Goal: Task Accomplishment & Management: Manage account settings

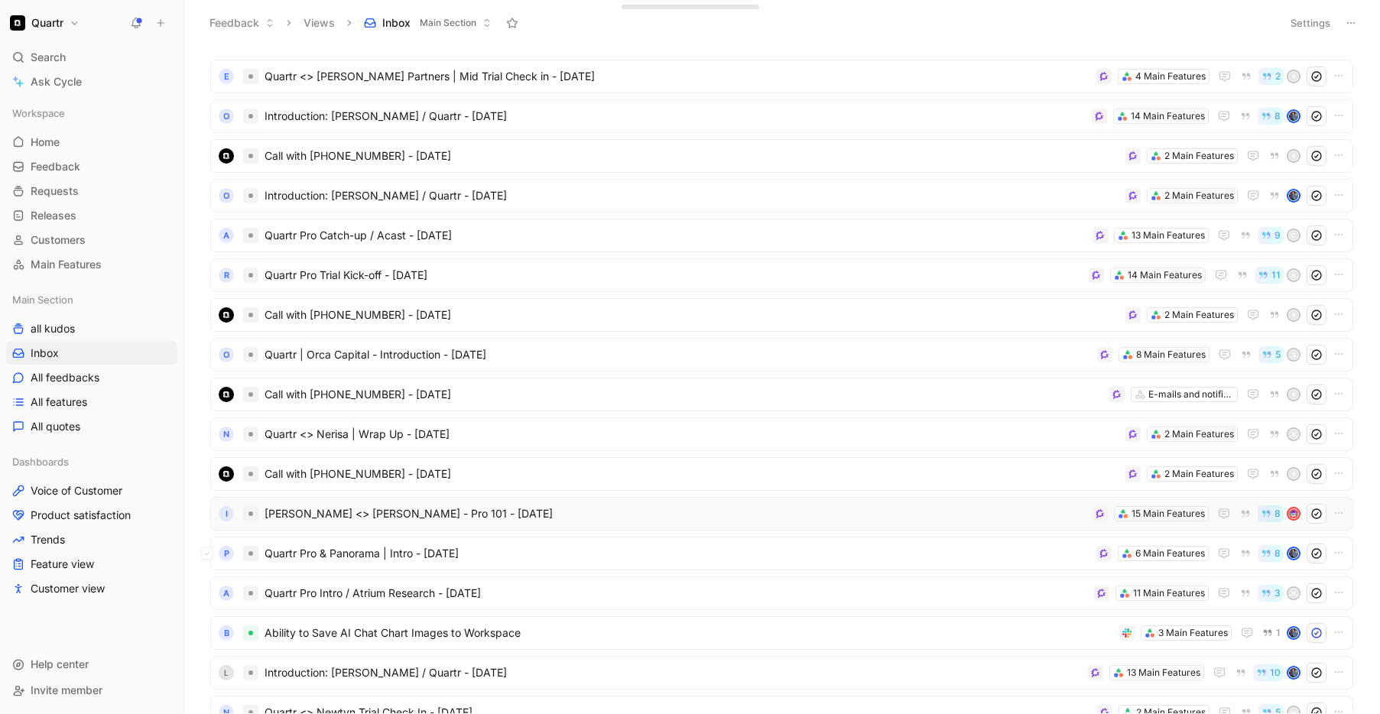
scroll to position [34, 0]
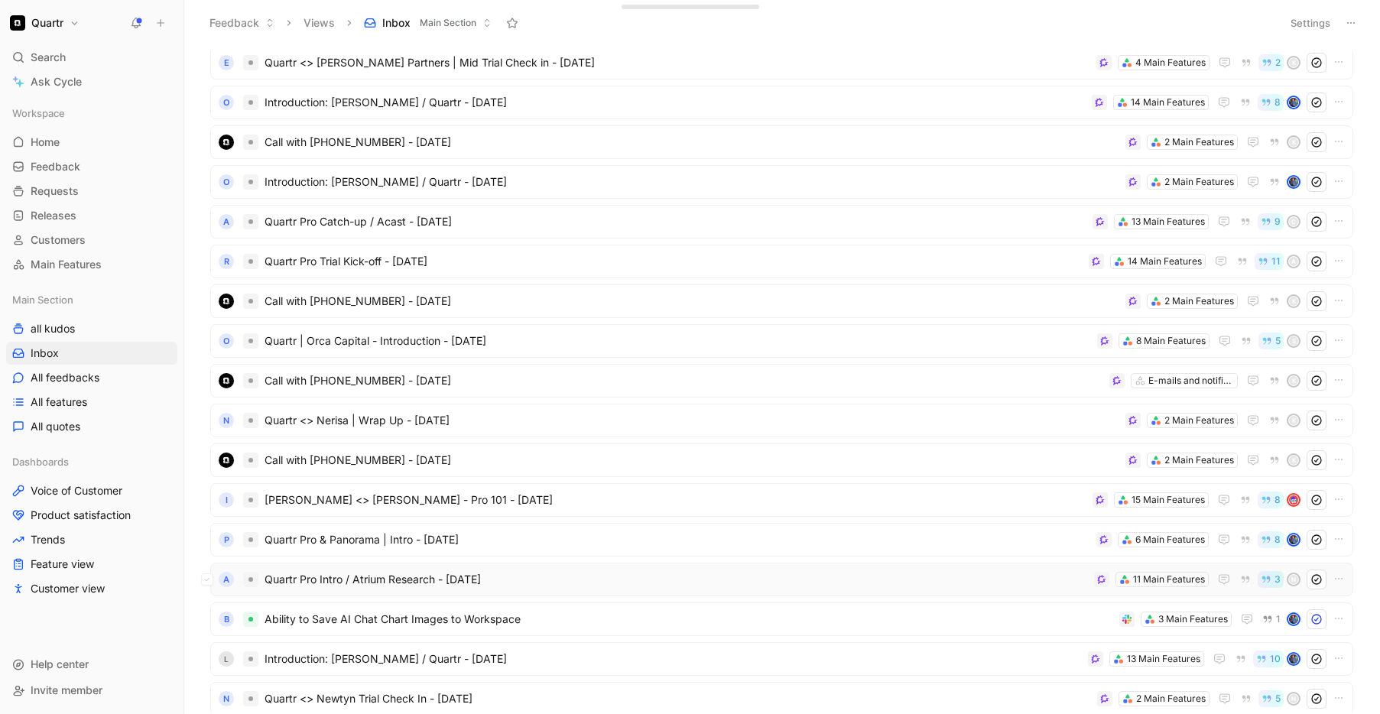
click at [610, 582] on span "Quartr Pro Intro / Atrium Research - [DATE]" at bounding box center [677, 580] width 824 height 18
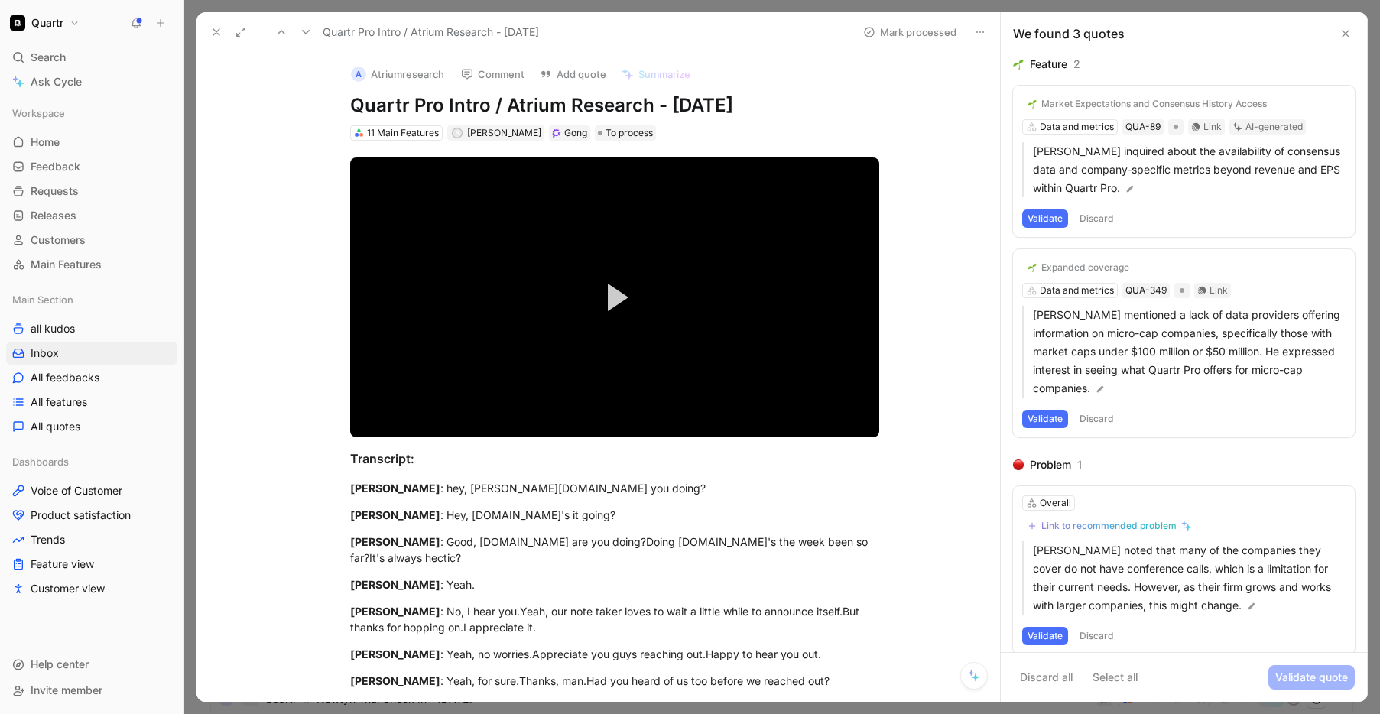
click at [1035, 219] on button "Validate" at bounding box center [1046, 219] width 46 height 18
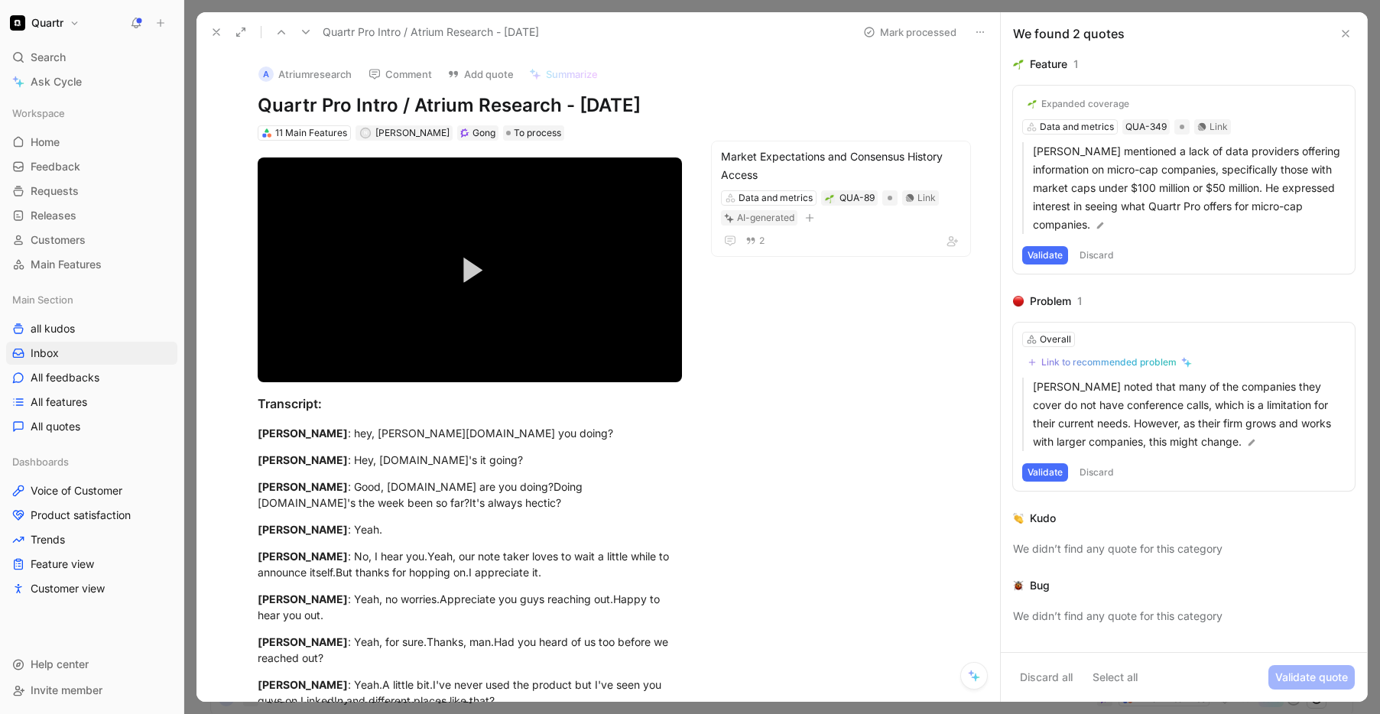
click at [1050, 259] on button "Validate" at bounding box center [1046, 255] width 46 height 18
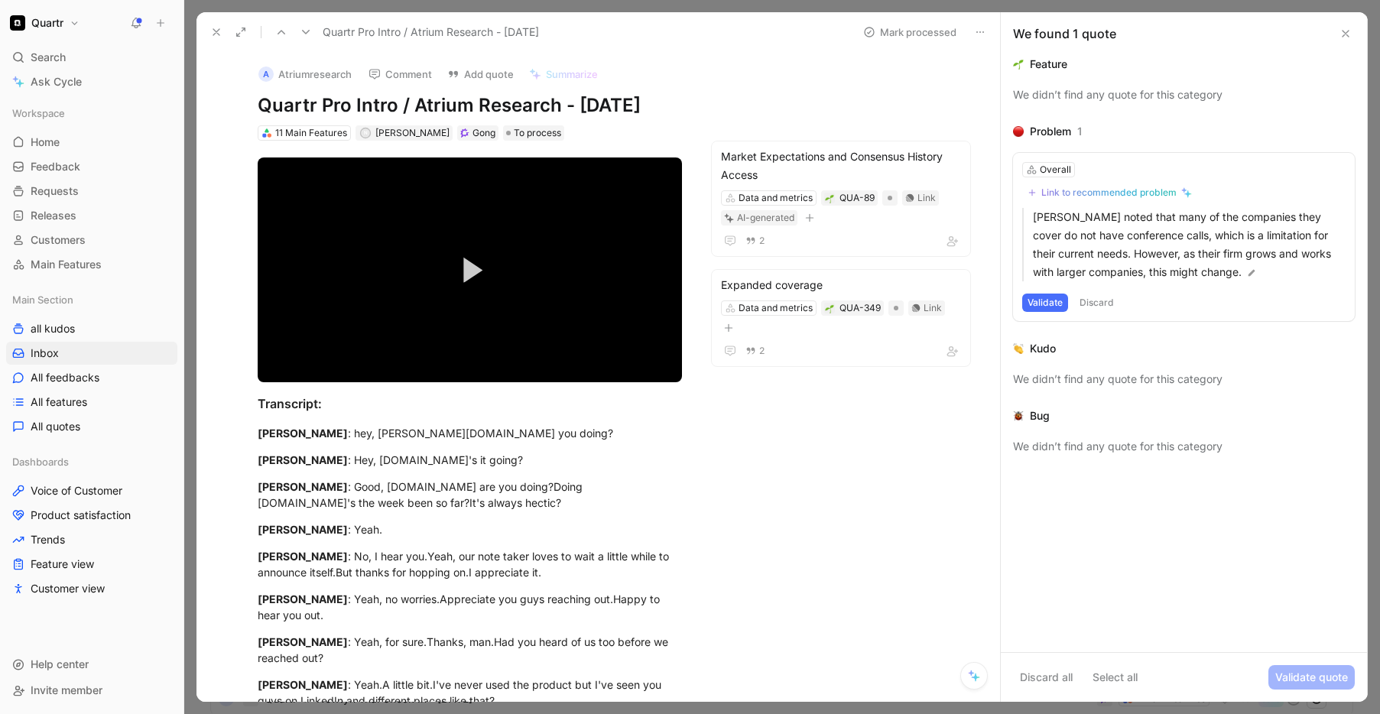
click at [1045, 301] on button "Validate" at bounding box center [1046, 303] width 46 height 18
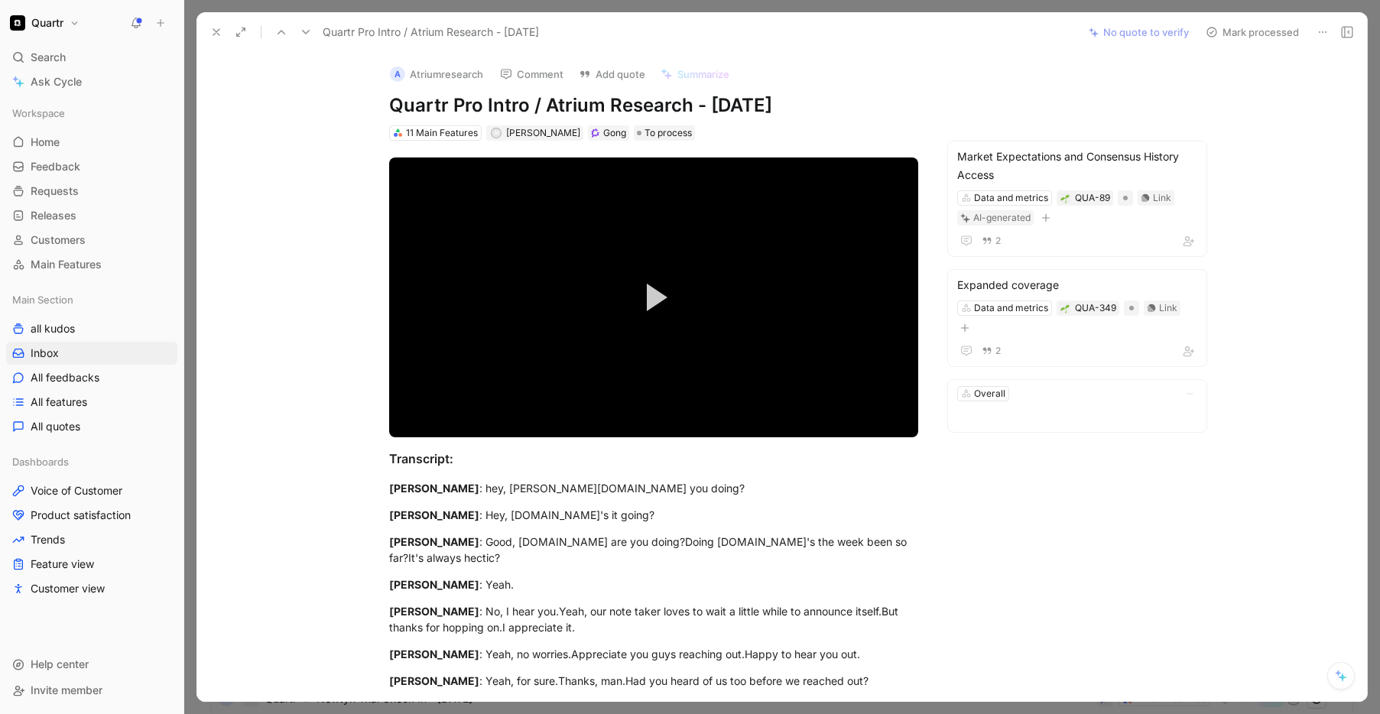
click at [1235, 37] on button "Mark processed" at bounding box center [1252, 31] width 107 height 21
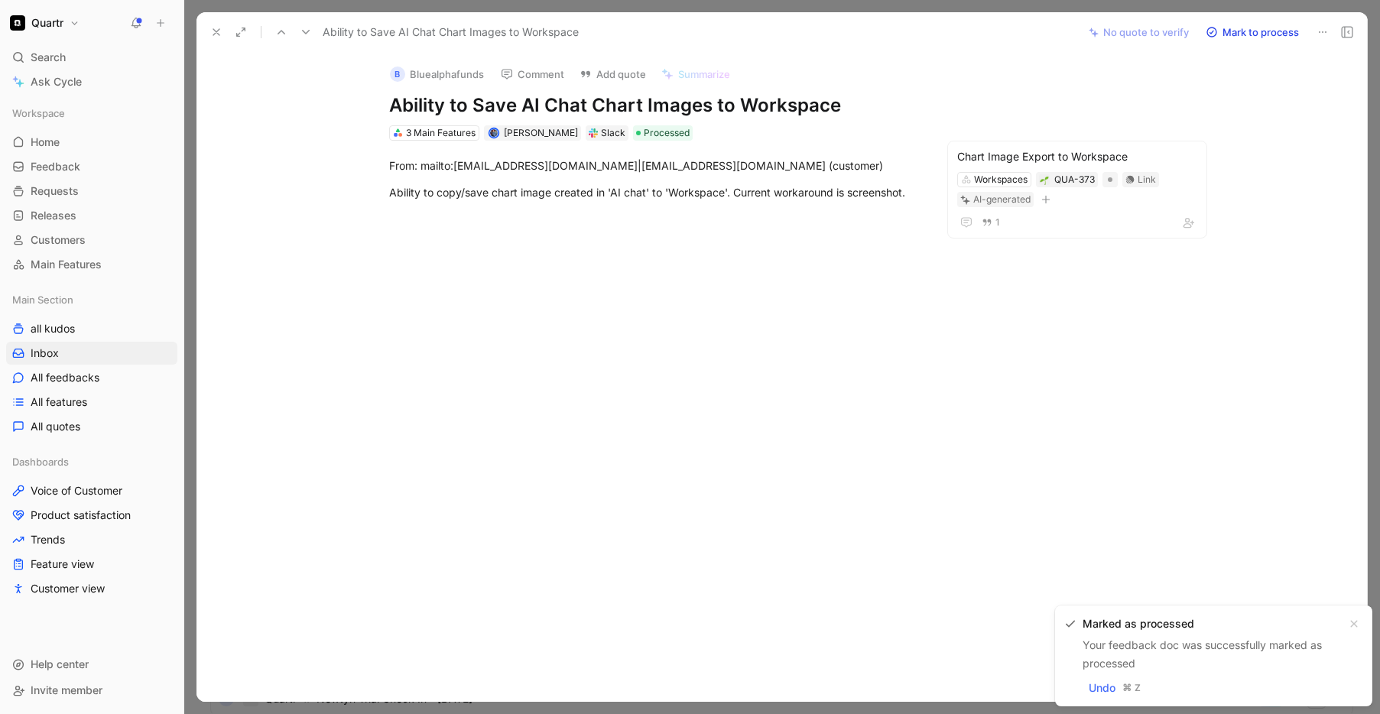
click at [218, 34] on use at bounding box center [216, 32] width 6 height 6
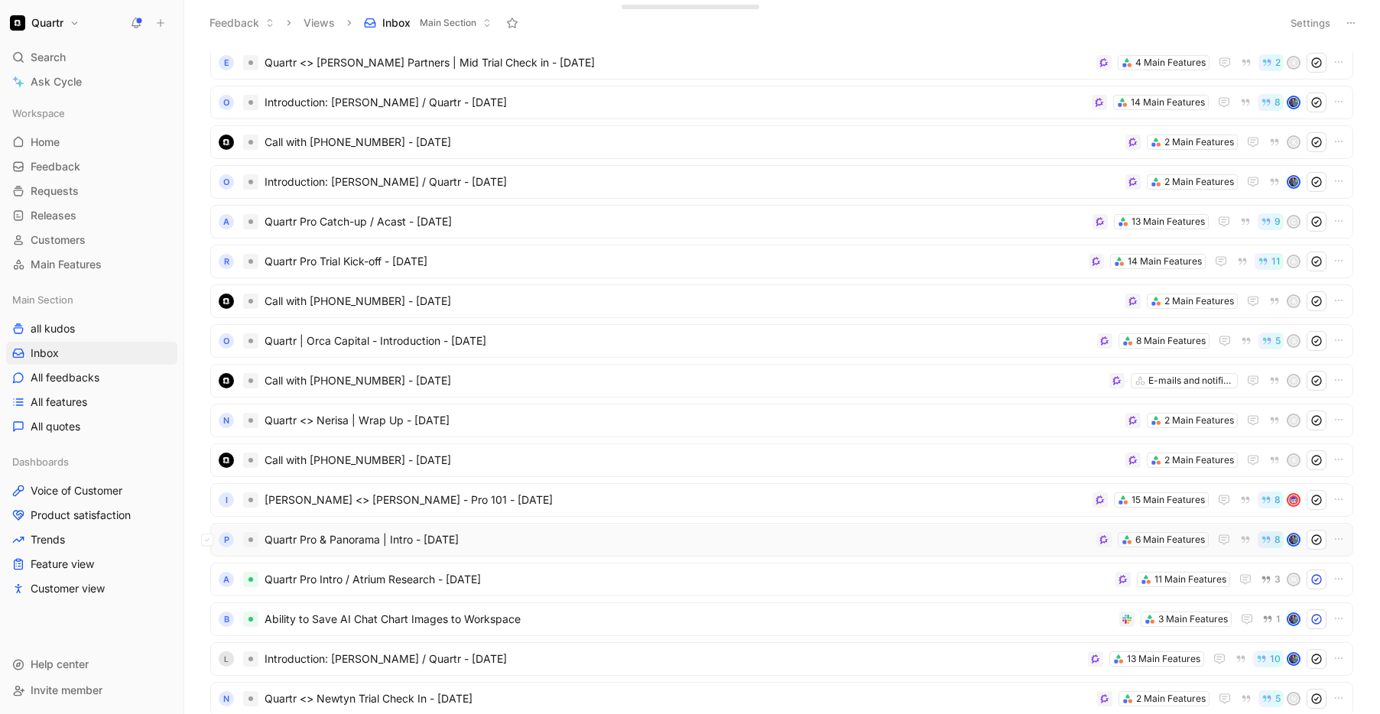
click at [565, 544] on span "Quartr Pro & Panorama | Intro - [DATE]" at bounding box center [678, 540] width 826 height 18
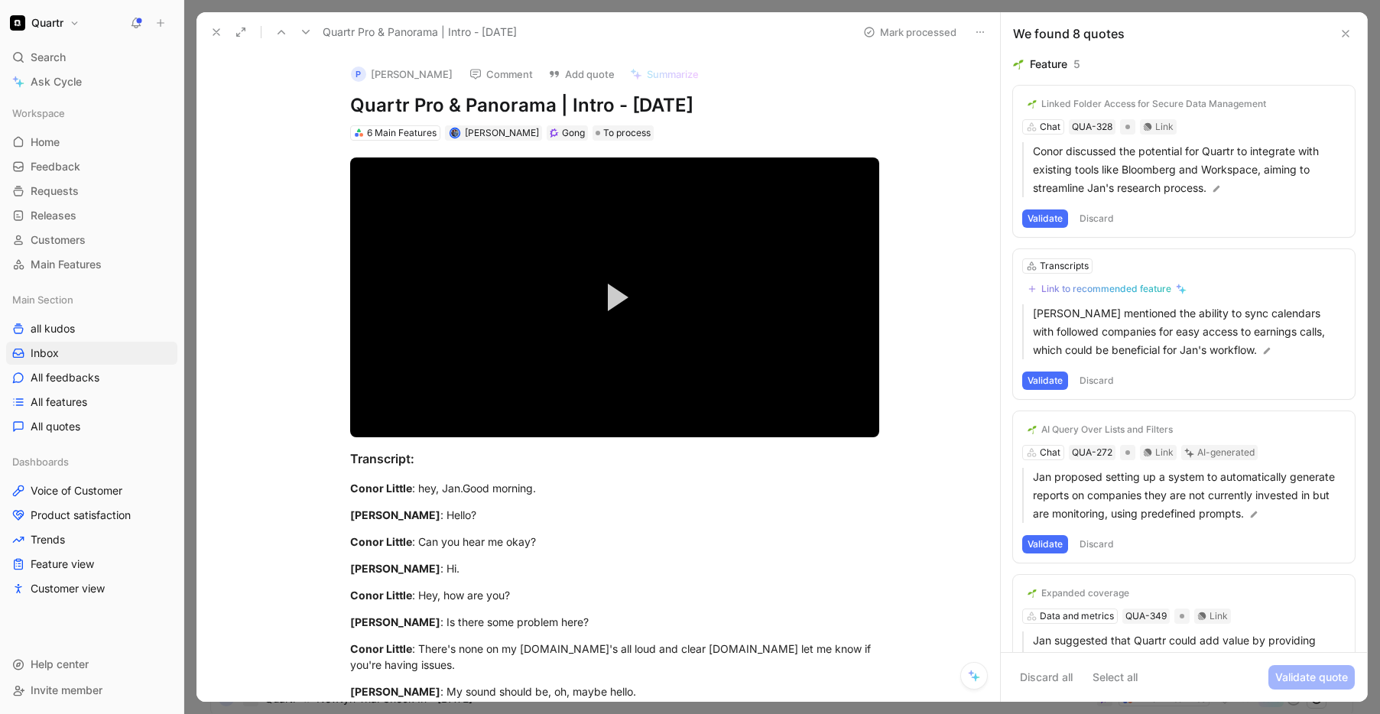
click at [67, 24] on button "Quartr" at bounding box center [44, 22] width 77 height 21
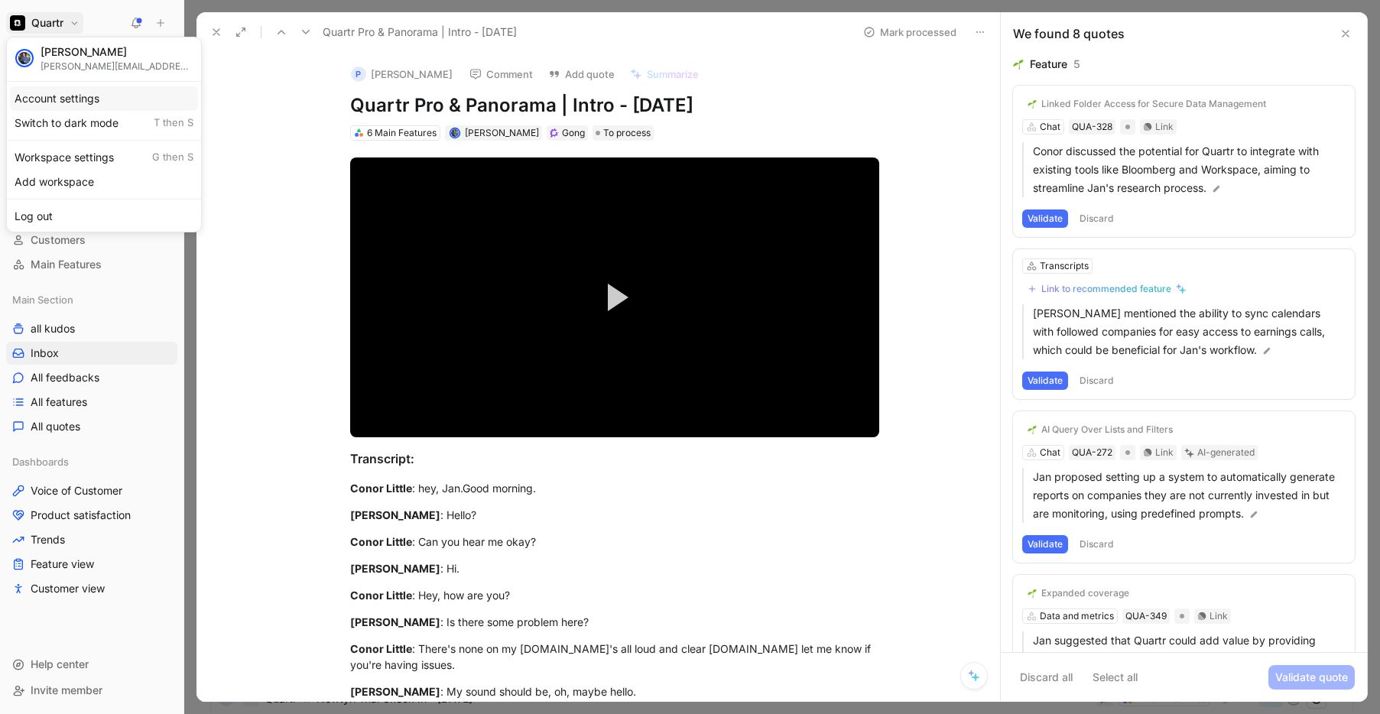
click at [106, 95] on div "Account settings" at bounding box center [104, 98] width 188 height 24
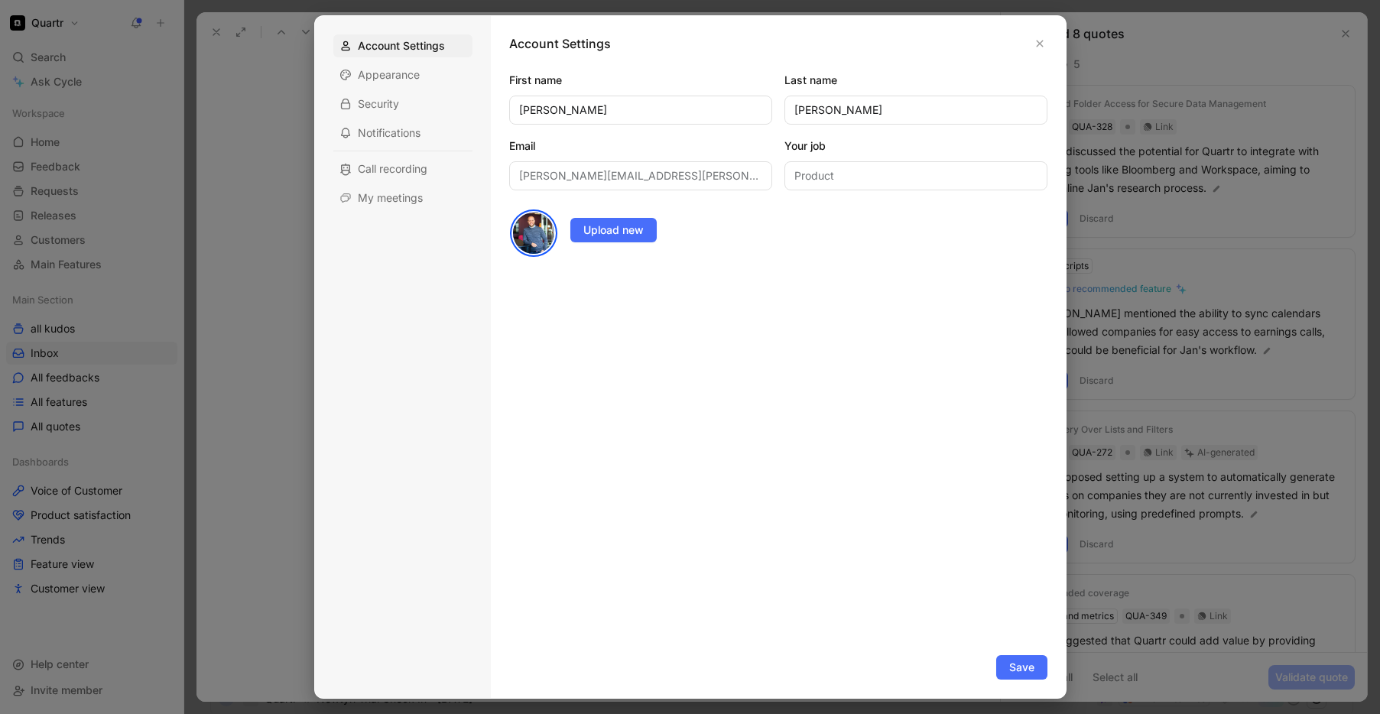
click at [135, 129] on div at bounding box center [690, 357] width 1380 height 714
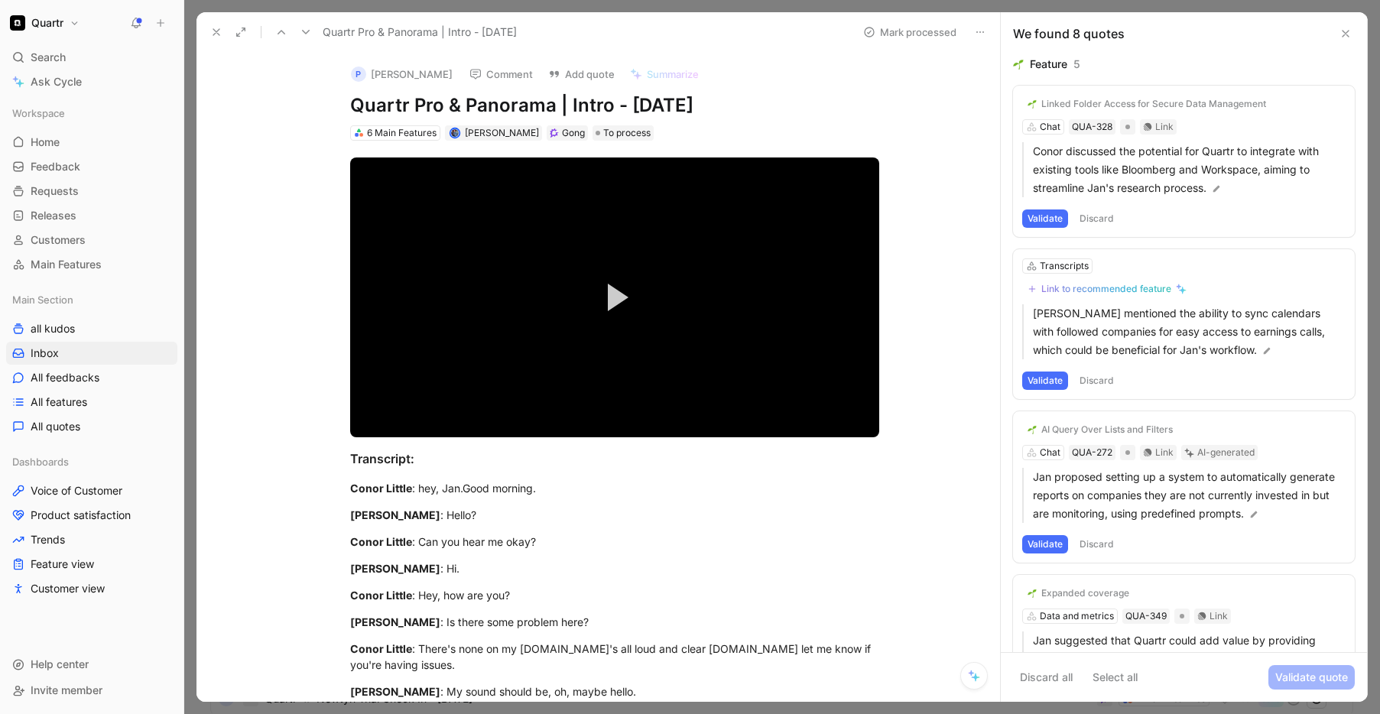
click at [76, 24] on button "Quartr" at bounding box center [44, 22] width 77 height 21
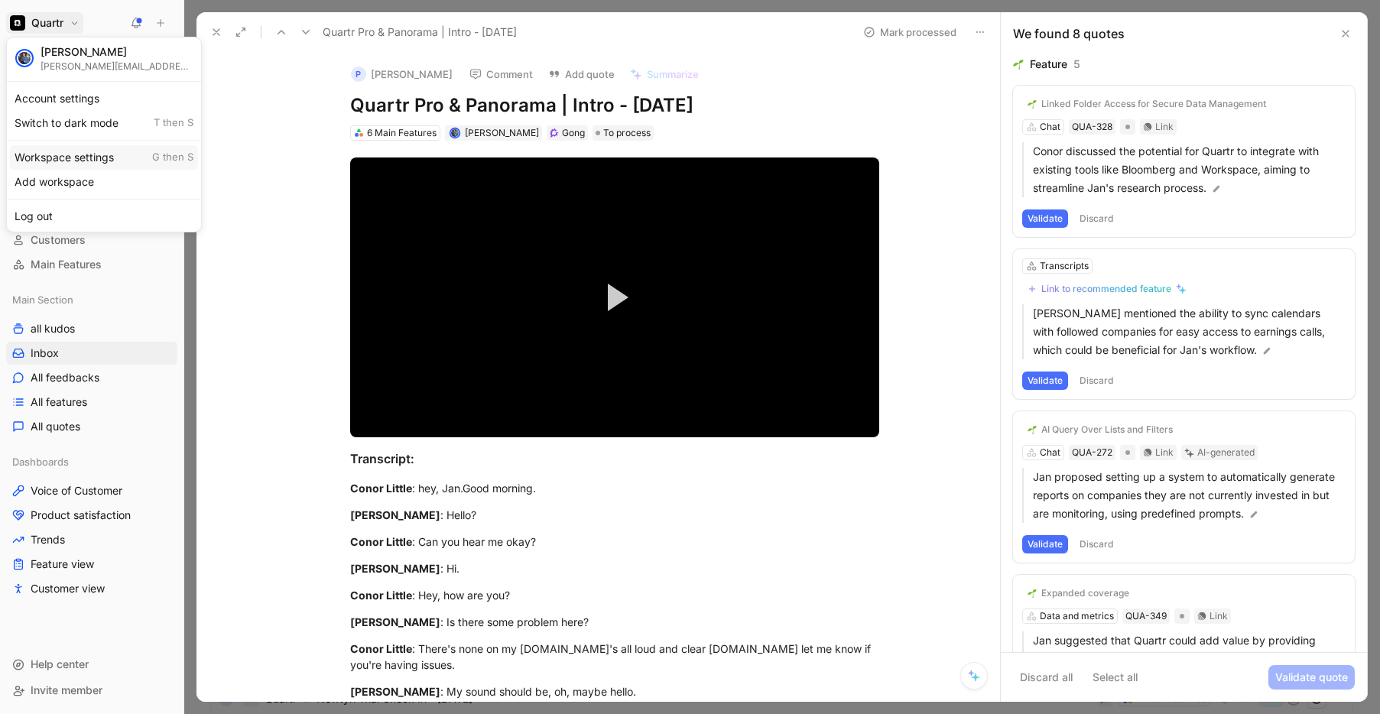
click at [70, 159] on div "Workspace settings G then S" at bounding box center [104, 157] width 188 height 24
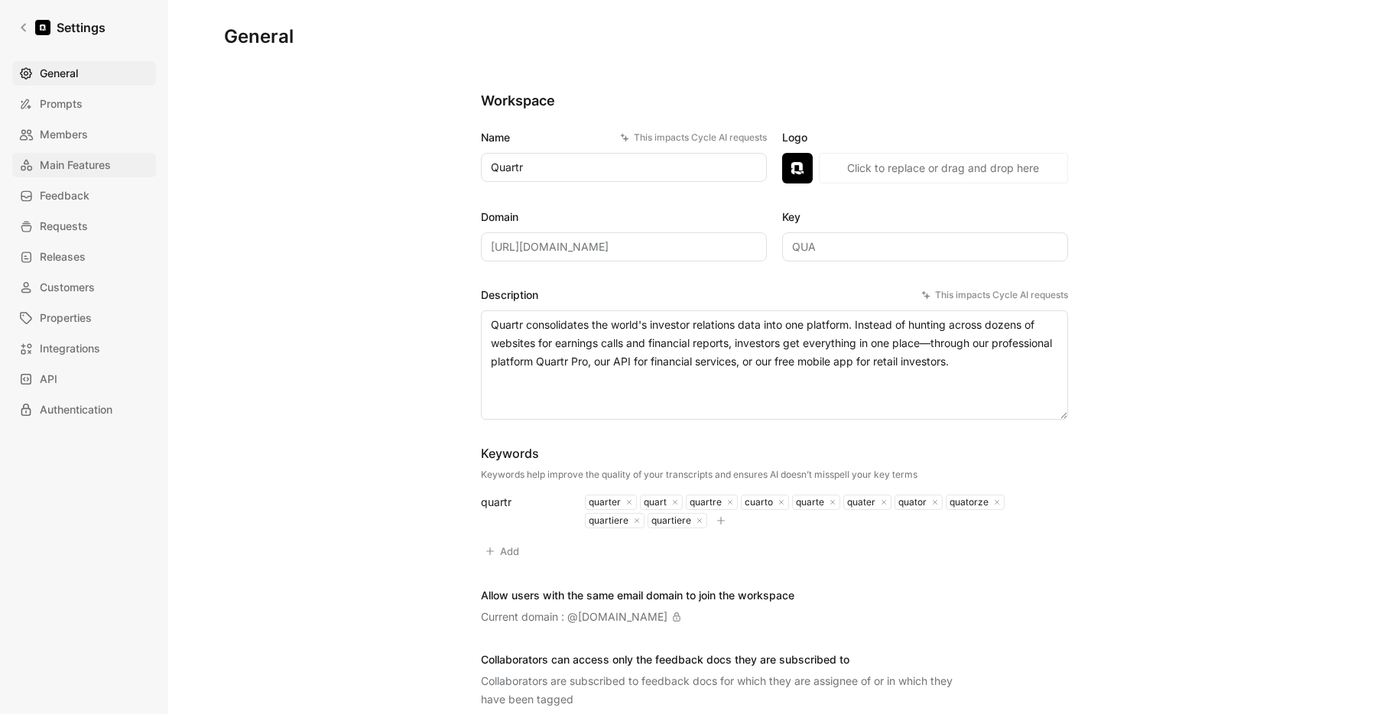
click at [85, 158] on span "Main Features" at bounding box center [75, 165] width 71 height 18
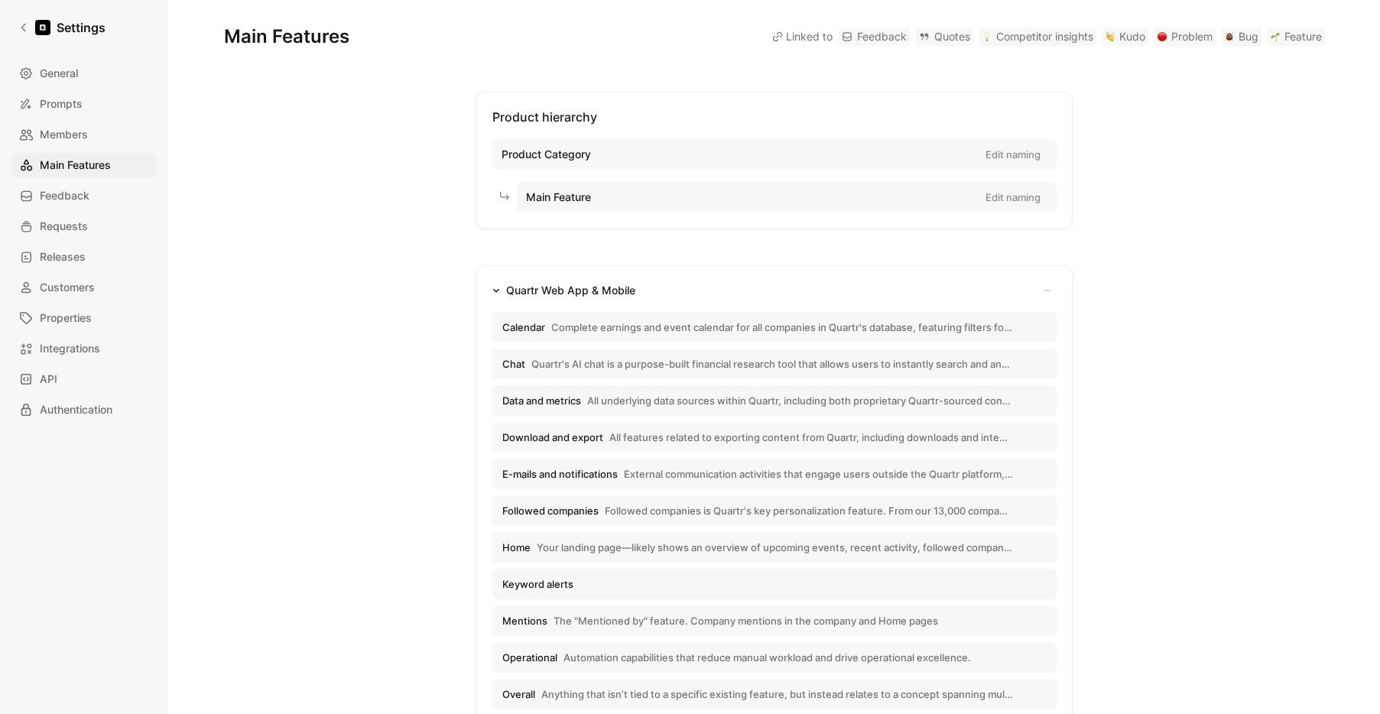
scroll to position [542, 0]
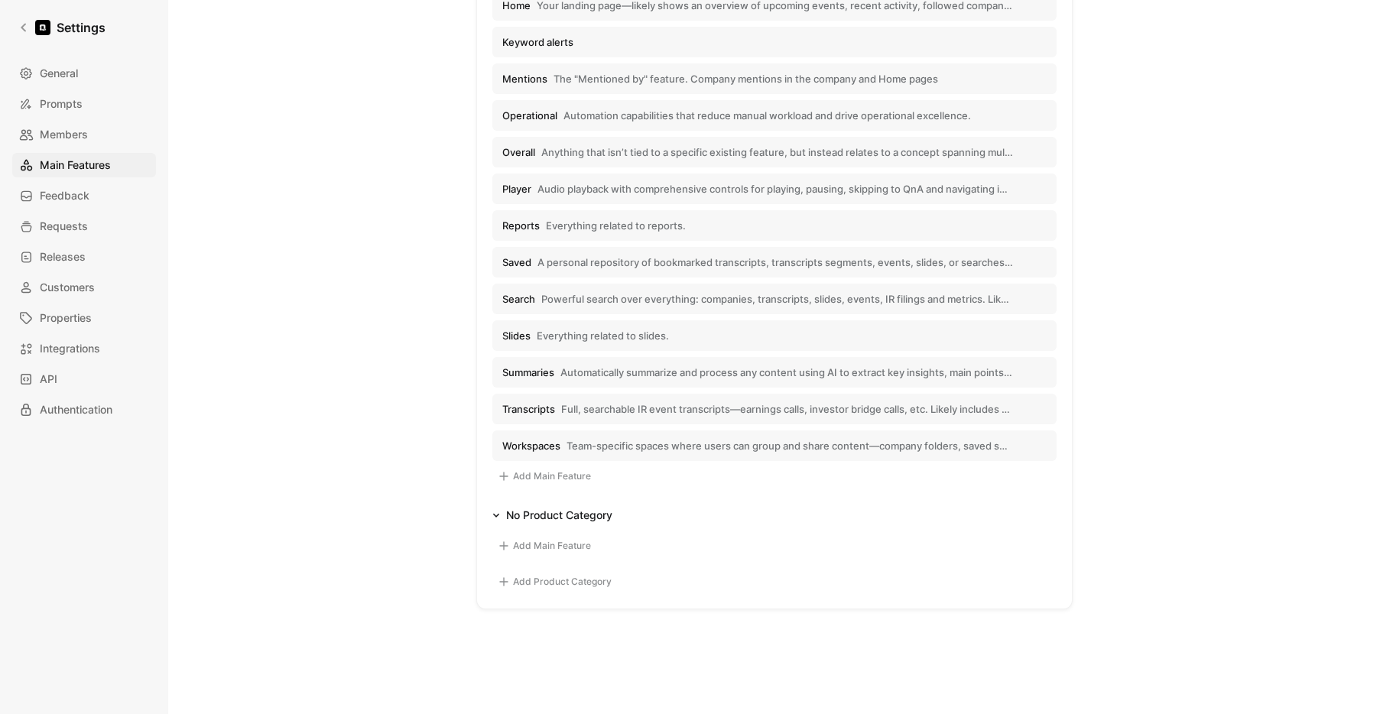
click at [543, 472] on button "Add Main Feature" at bounding box center [545, 476] width 104 height 18
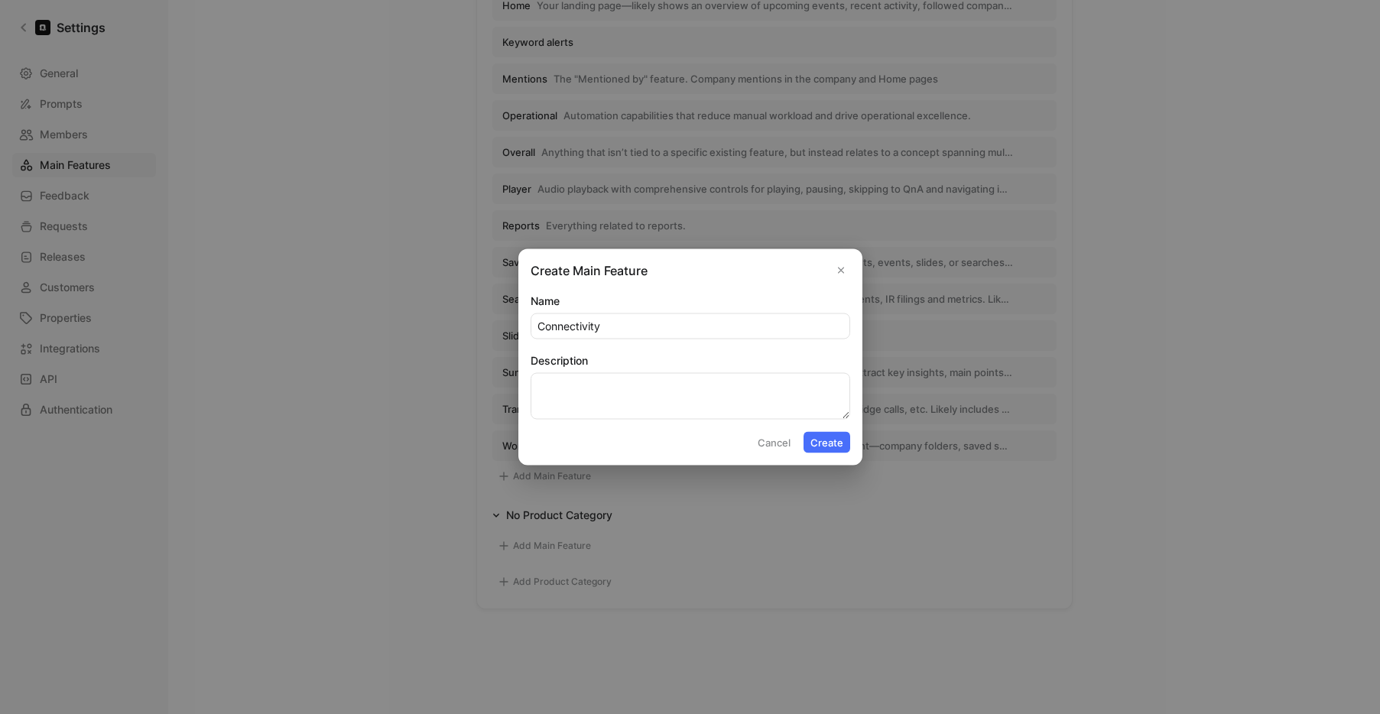
type input "Connectivity"
type textarea "Everything related to users wanting to connect Quartr features and data to othe…"
click at [828, 443] on button "Create" at bounding box center [827, 442] width 47 height 21
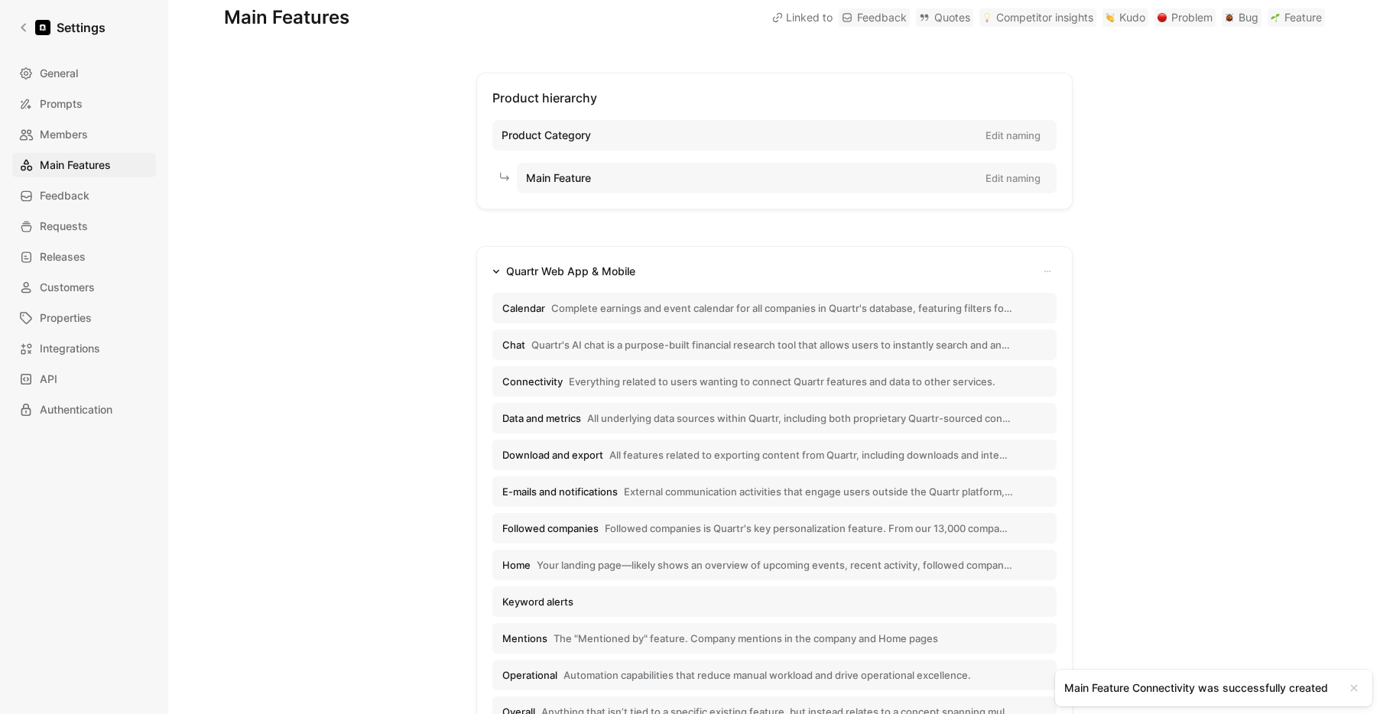
scroll to position [0, 0]
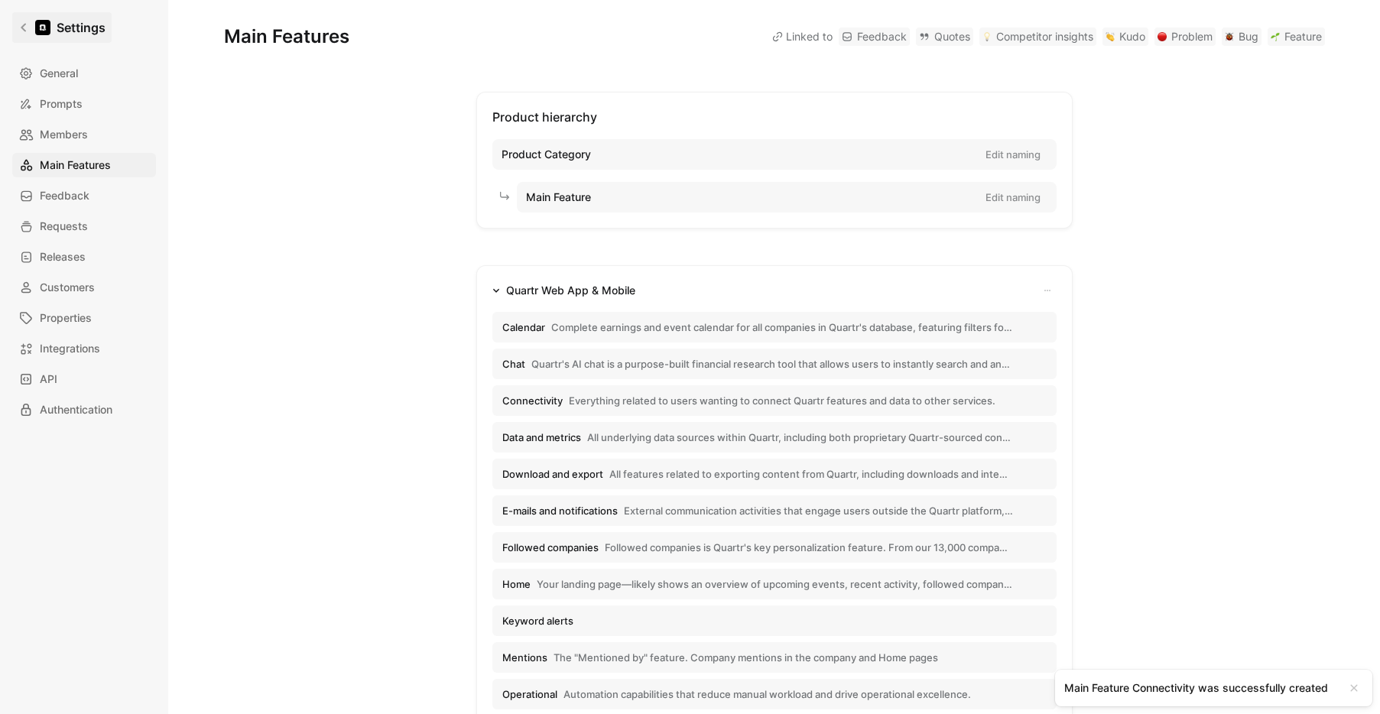
click at [28, 27] on icon at bounding box center [23, 27] width 11 height 11
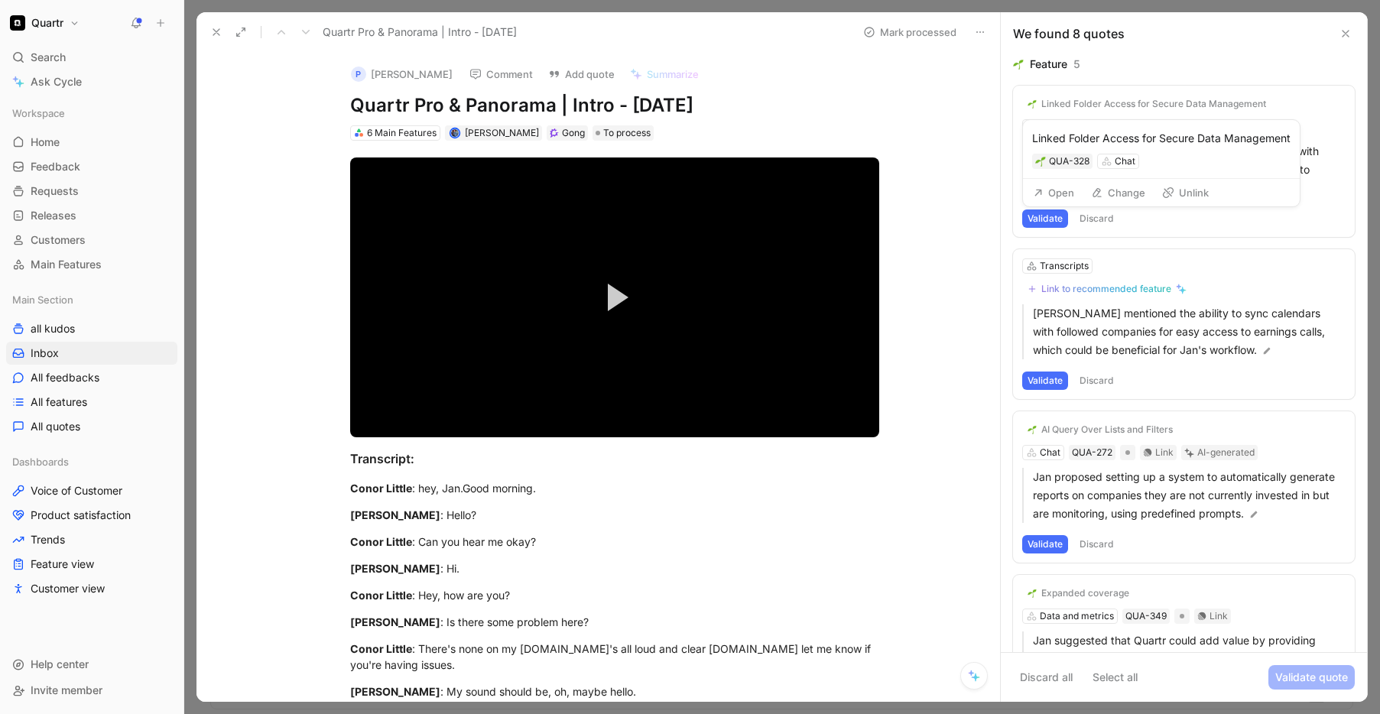
click at [1172, 187] on icon at bounding box center [1169, 193] width 12 height 12
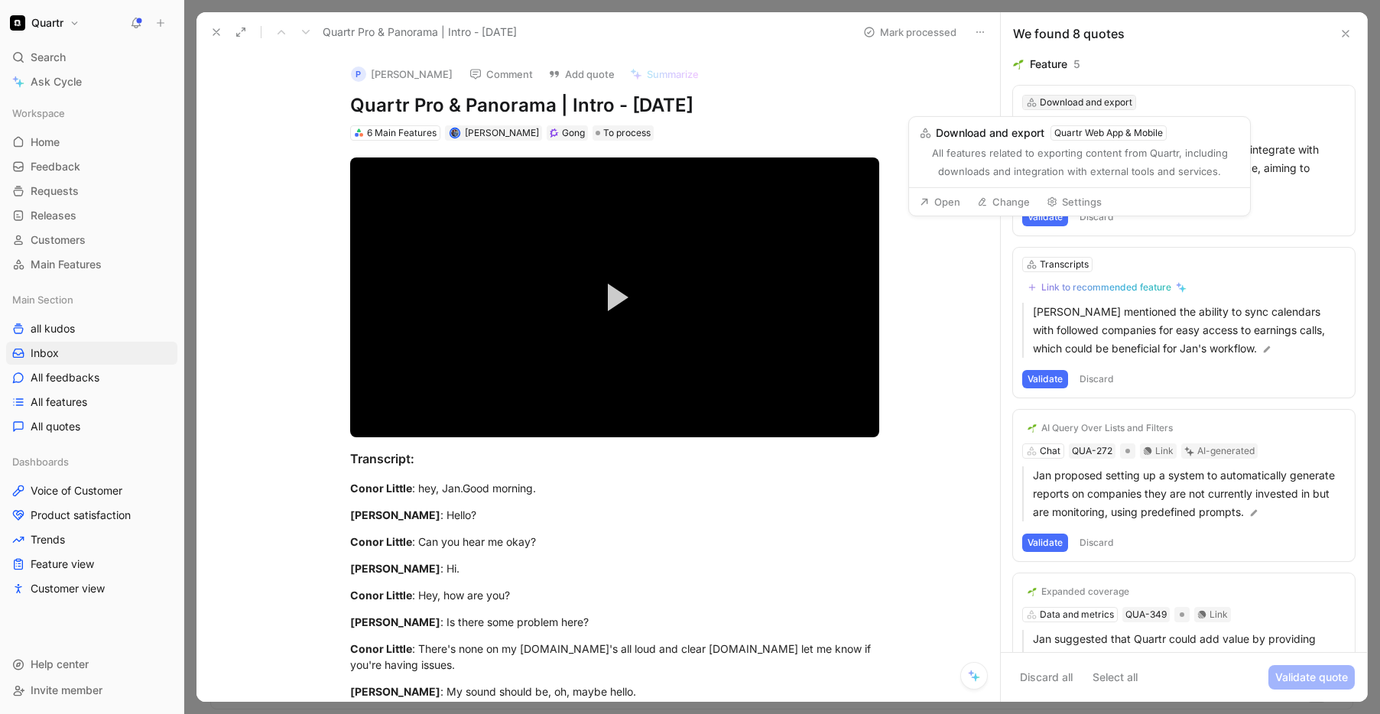
click at [1069, 106] on div "Download and export" at bounding box center [1086, 102] width 93 height 15
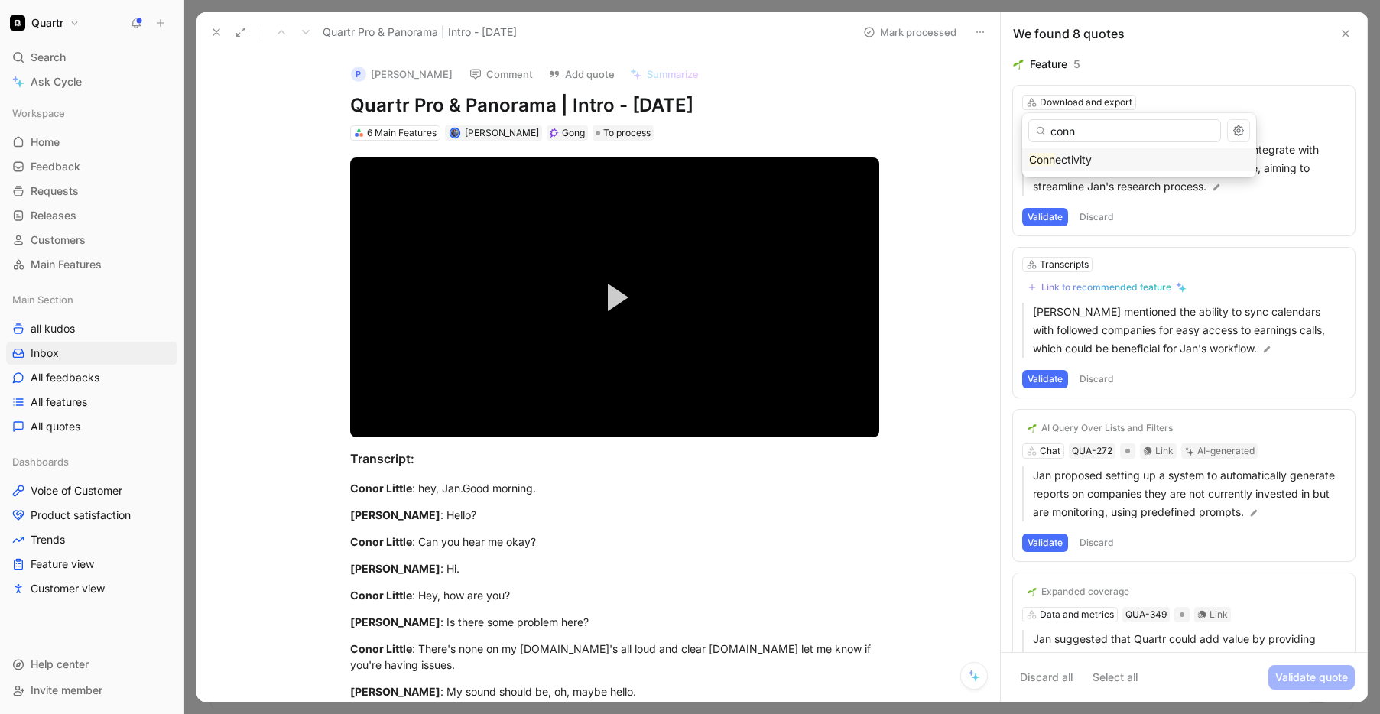
type input "conn"
click at [1062, 161] on span "ectivity" at bounding box center [1073, 159] width 37 height 13
click at [1043, 216] on button "Validate" at bounding box center [1046, 217] width 46 height 18
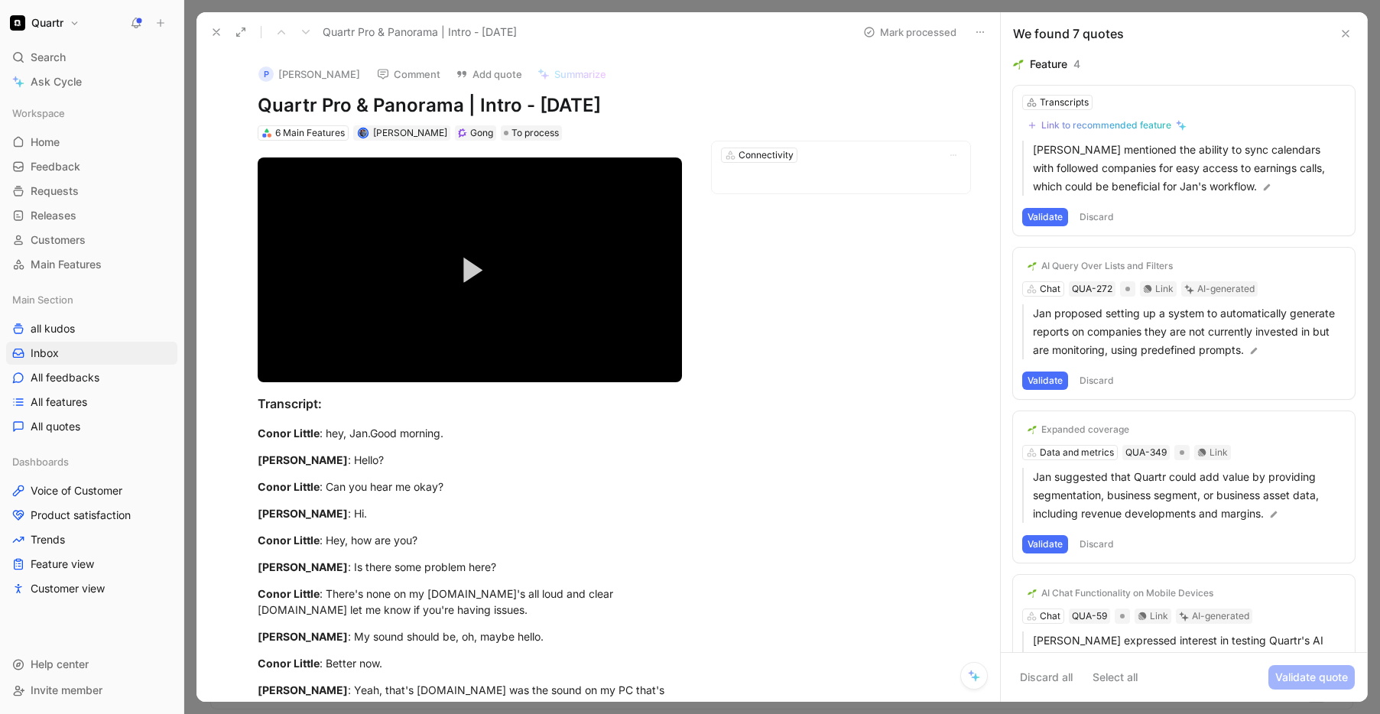
click at [1097, 214] on button "Discard" at bounding box center [1097, 217] width 45 height 18
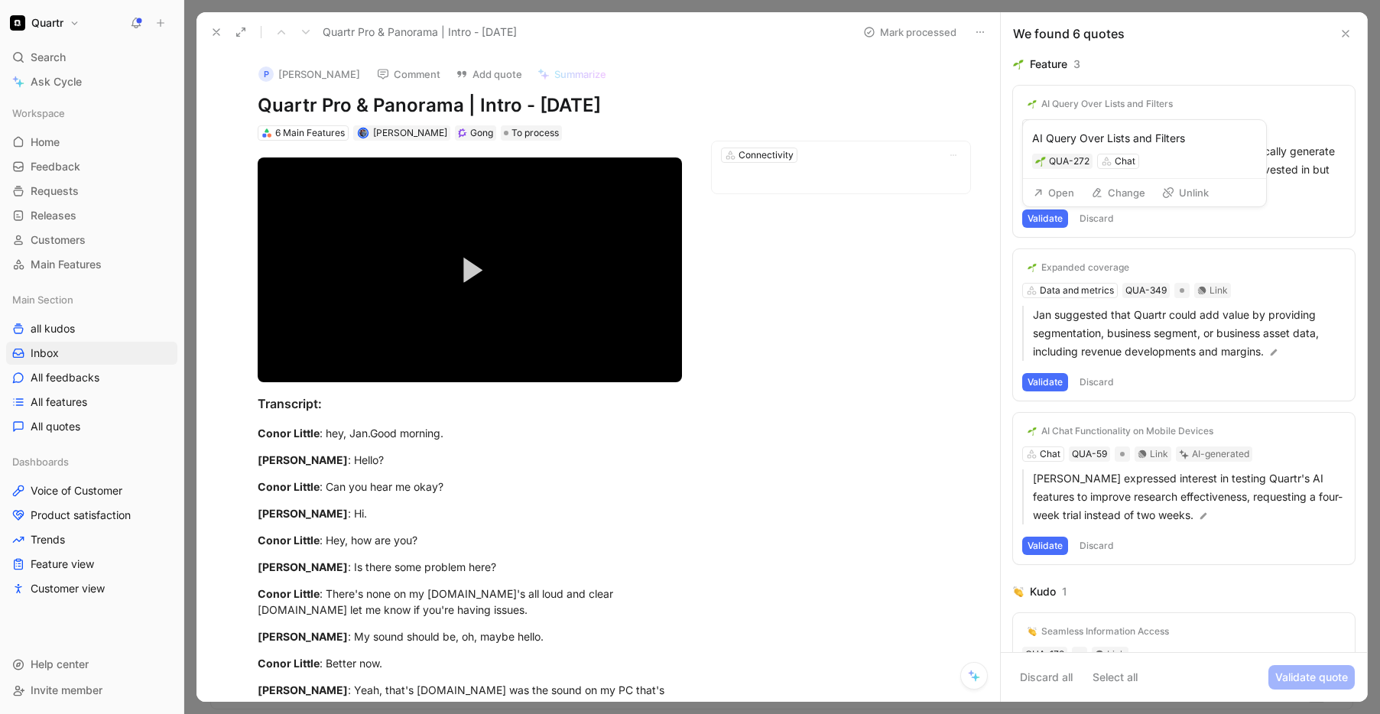
click at [1111, 197] on button "Change" at bounding box center [1118, 192] width 68 height 21
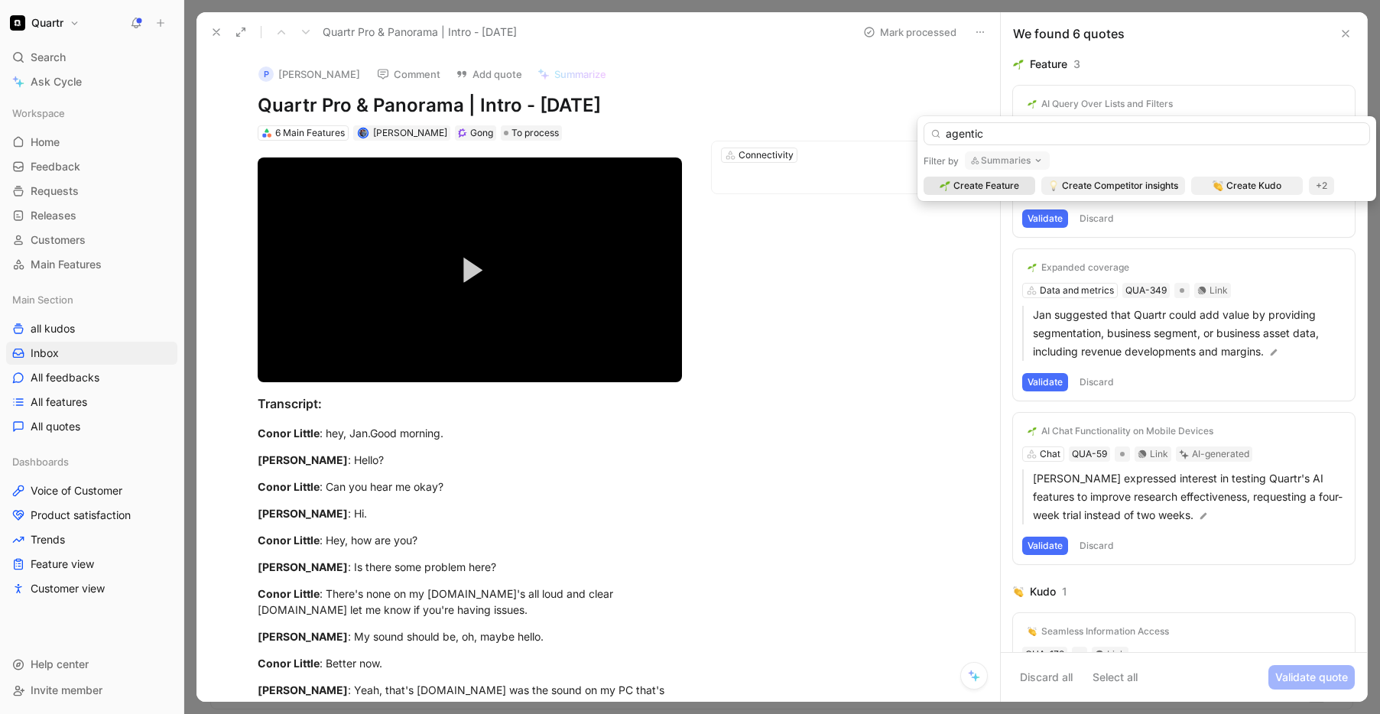
click at [1050, 134] on input "agentic" at bounding box center [1147, 133] width 447 height 23
type input "Agentic capabilities"
click at [995, 186] on span "Create Feature" at bounding box center [987, 185] width 66 height 15
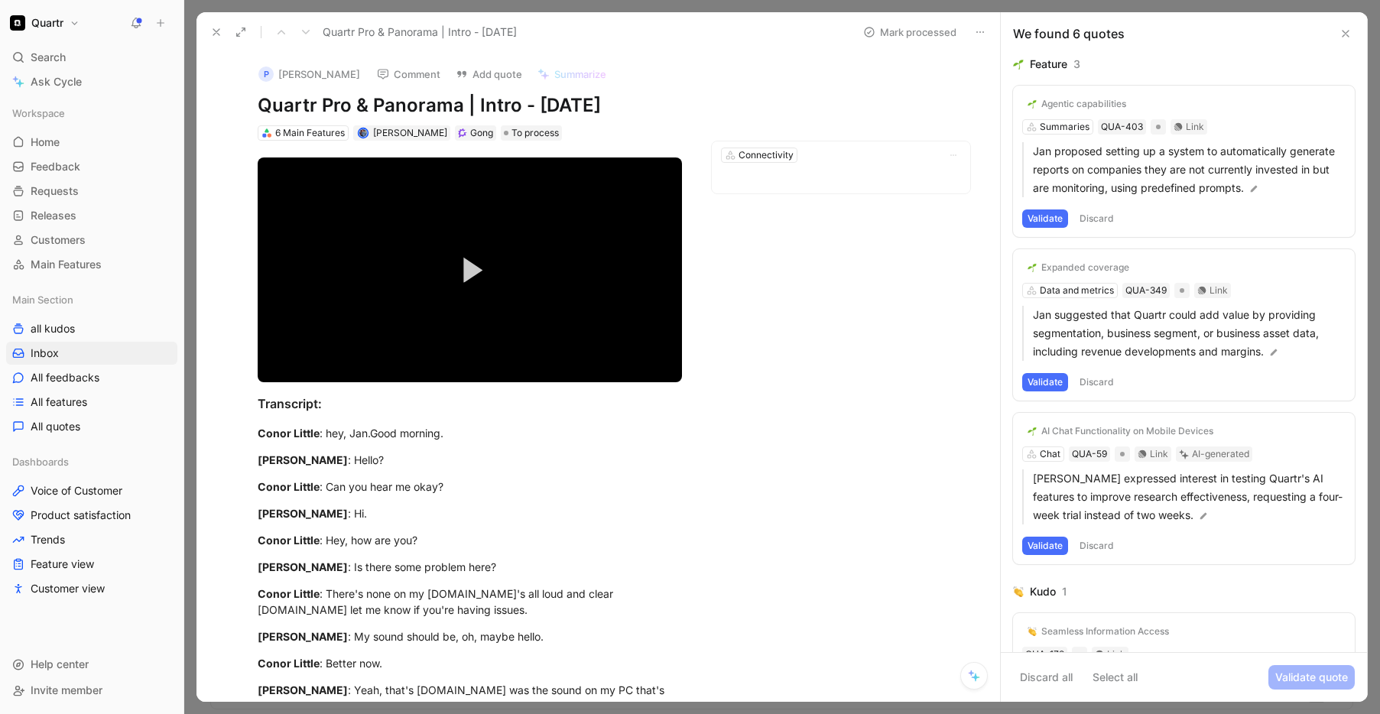
click at [1055, 126] on div "Agentic capabilities Summaries QUA-403 Link Jan proposed setting up a system to…" at bounding box center [1184, 161] width 342 height 151
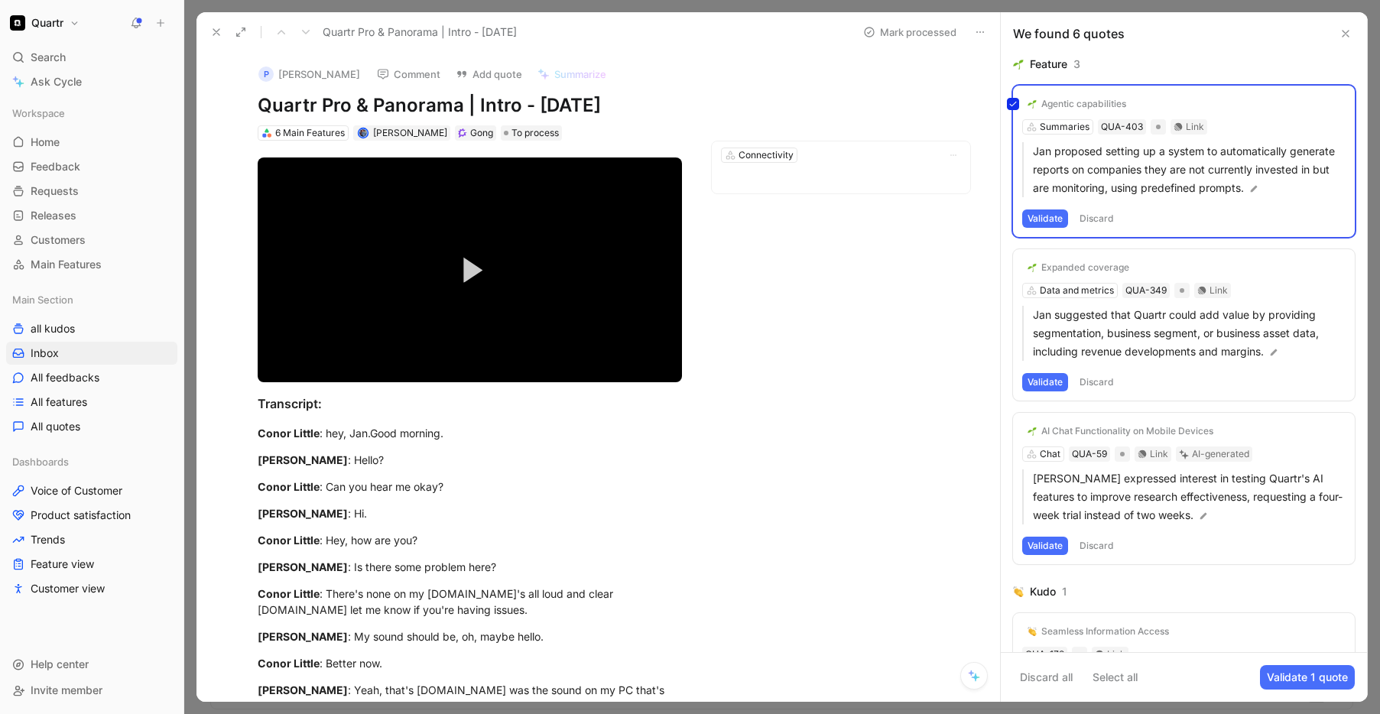
click at [1065, 121] on div "Agentic capabilities Summaries QUA-403 Link Jan proposed setting up a system to…" at bounding box center [1184, 161] width 342 height 151
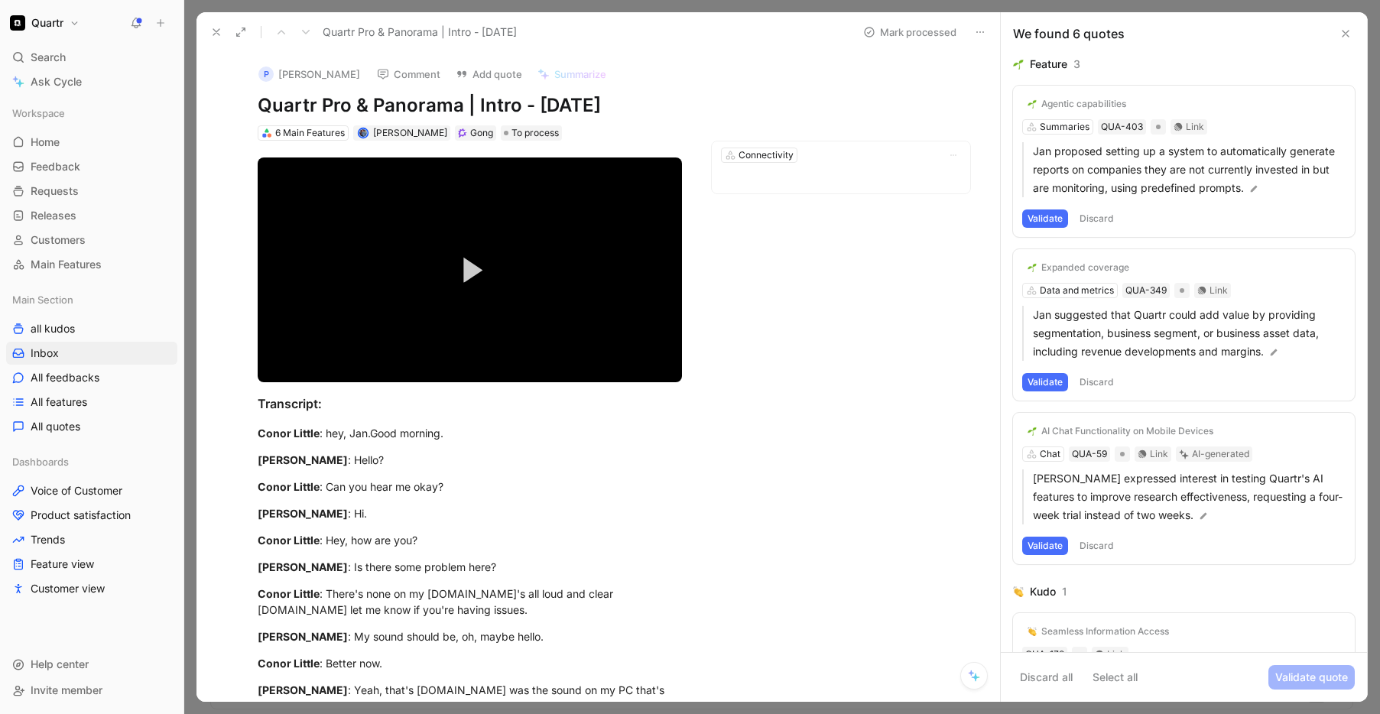
click at [1081, 106] on div "Agentic capabilities" at bounding box center [1084, 104] width 85 height 12
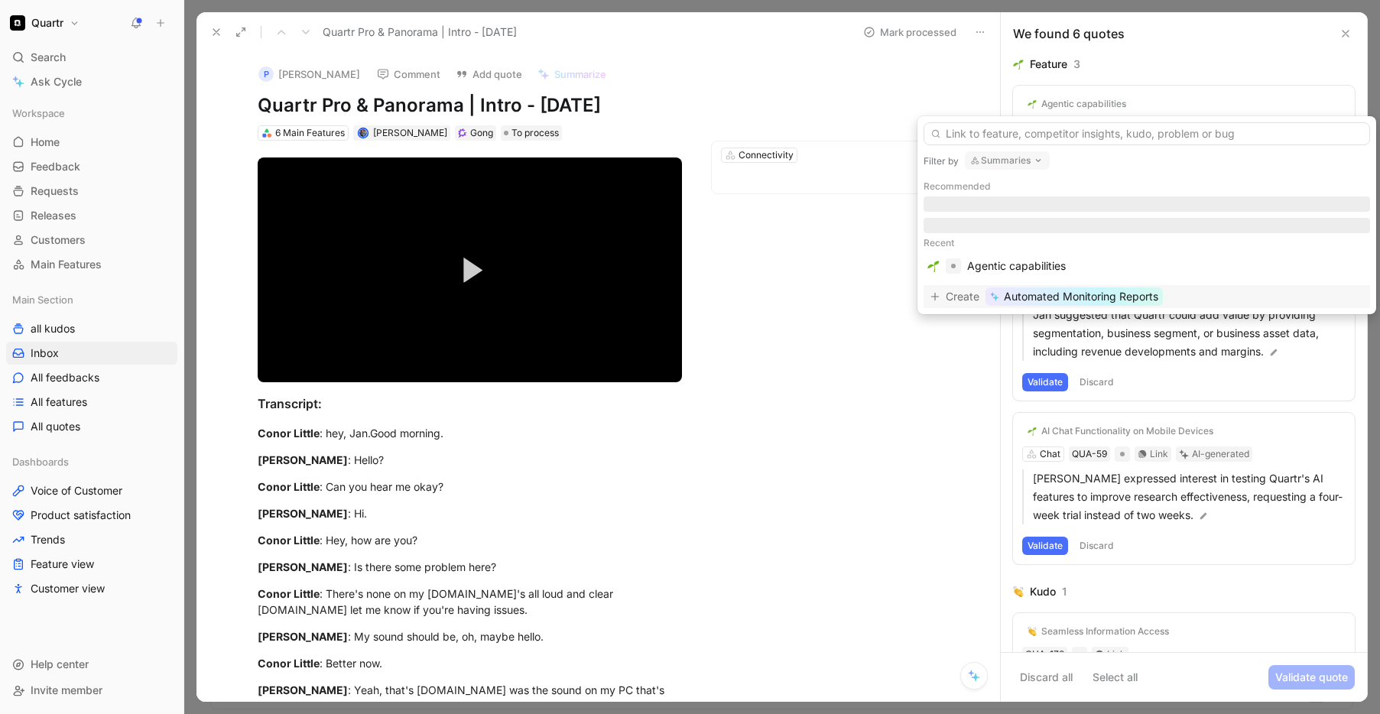
click at [1032, 159] on icon "button" at bounding box center [1038, 160] width 12 height 12
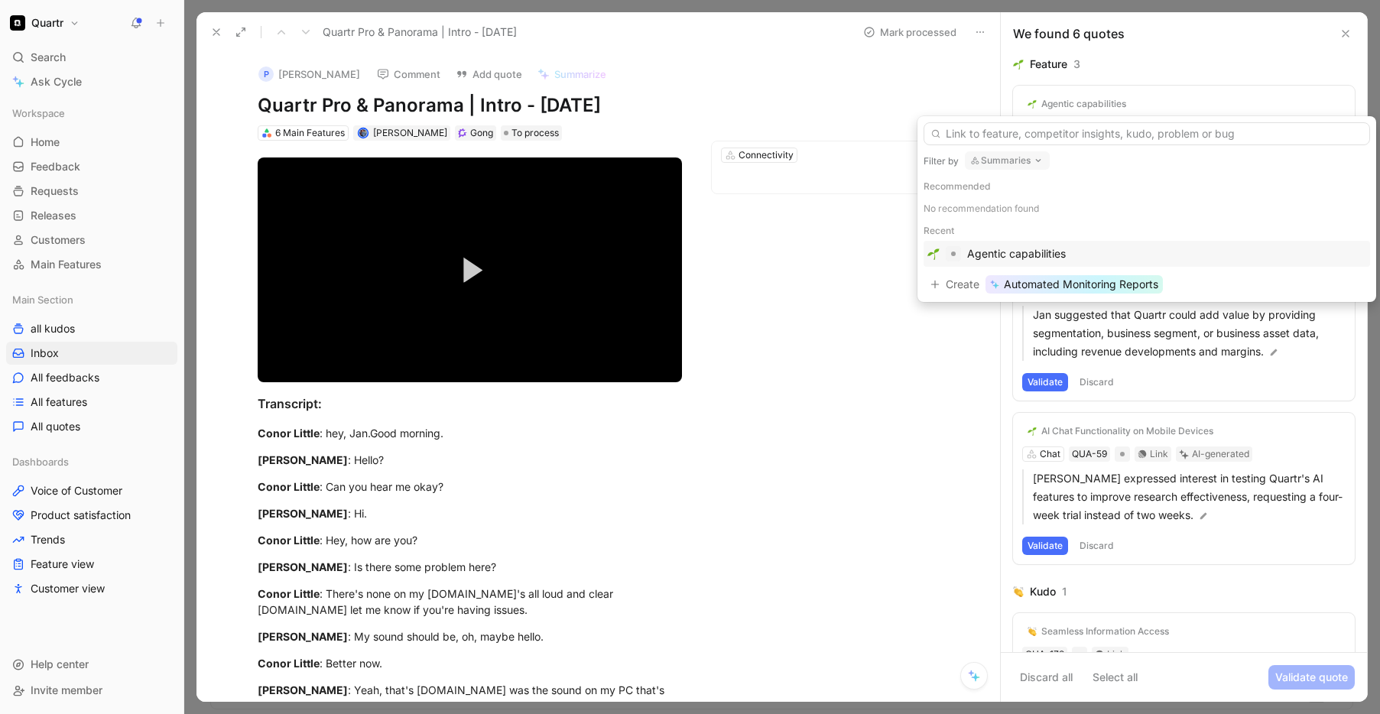
click at [971, 251] on div "Agentic capabilities" at bounding box center [1016, 254] width 99 height 18
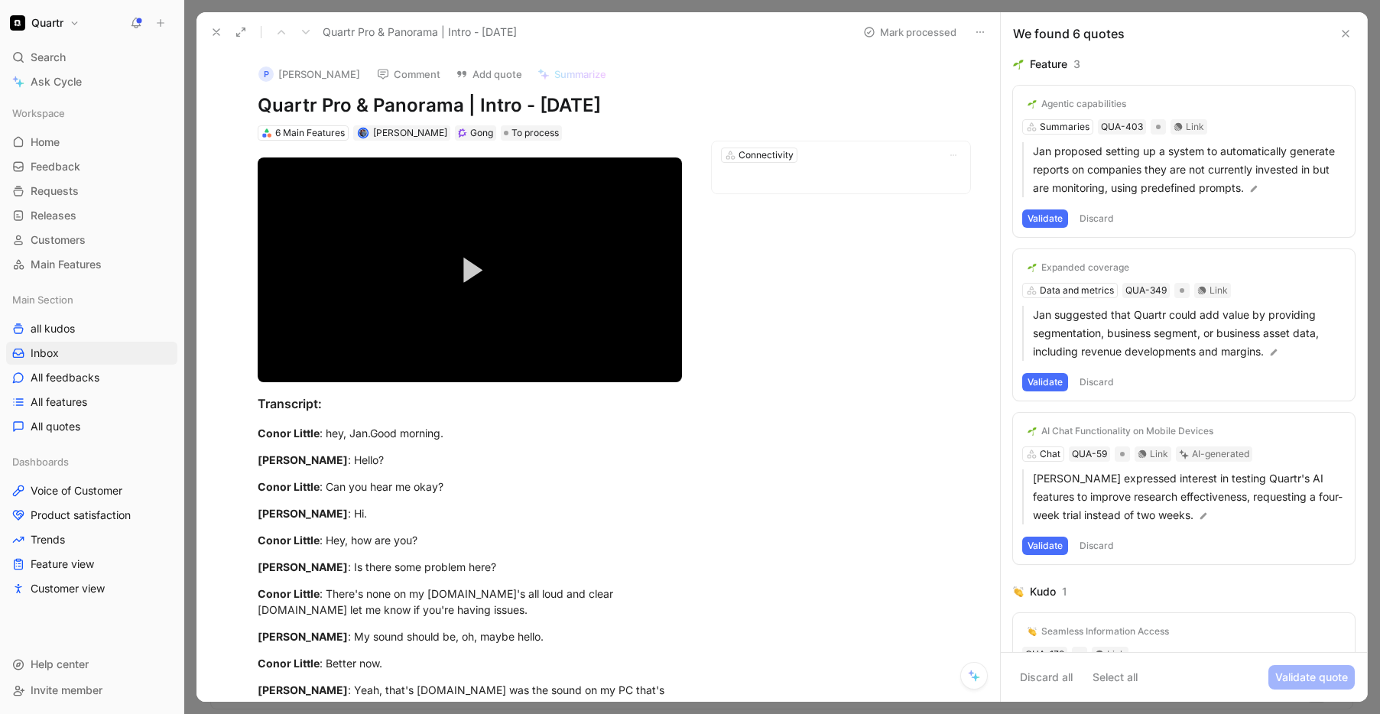
click at [1034, 228] on button "Validate" at bounding box center [1046, 219] width 46 height 18
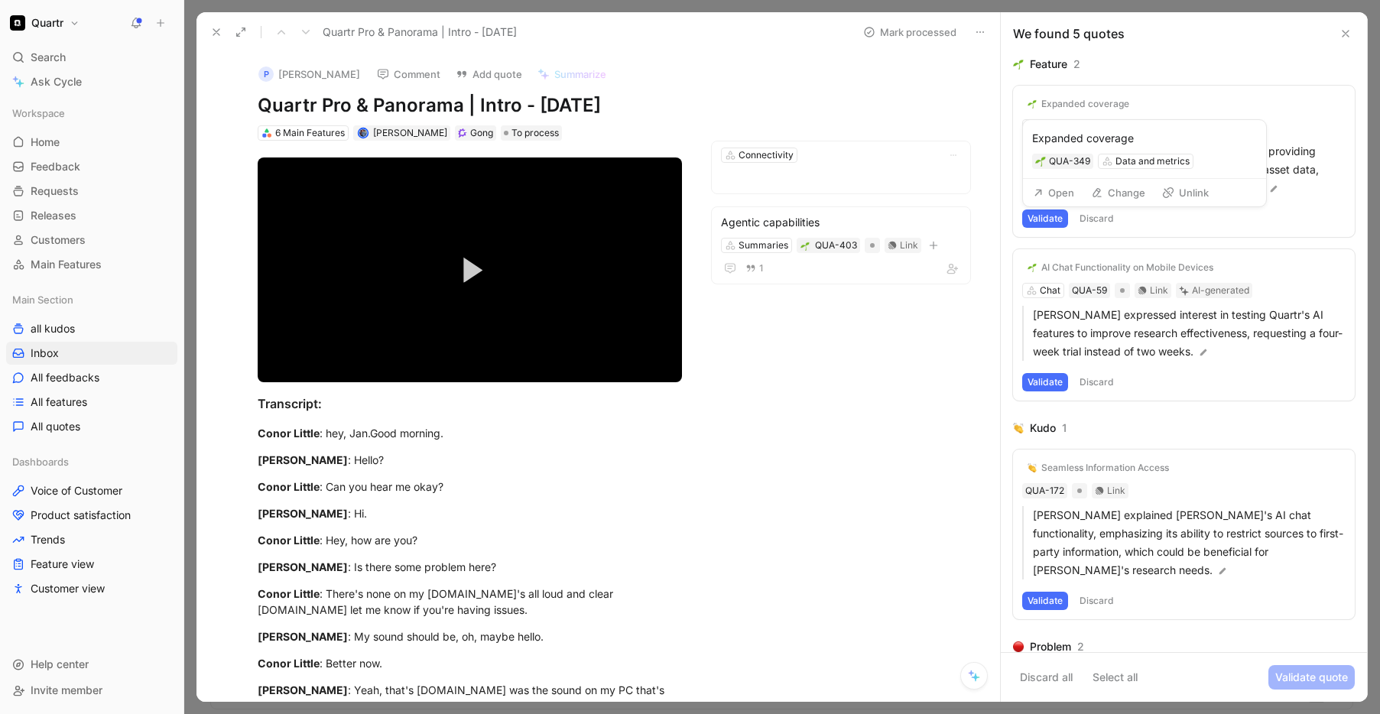
click at [1083, 105] on div "Expanded coverage" at bounding box center [1086, 104] width 88 height 12
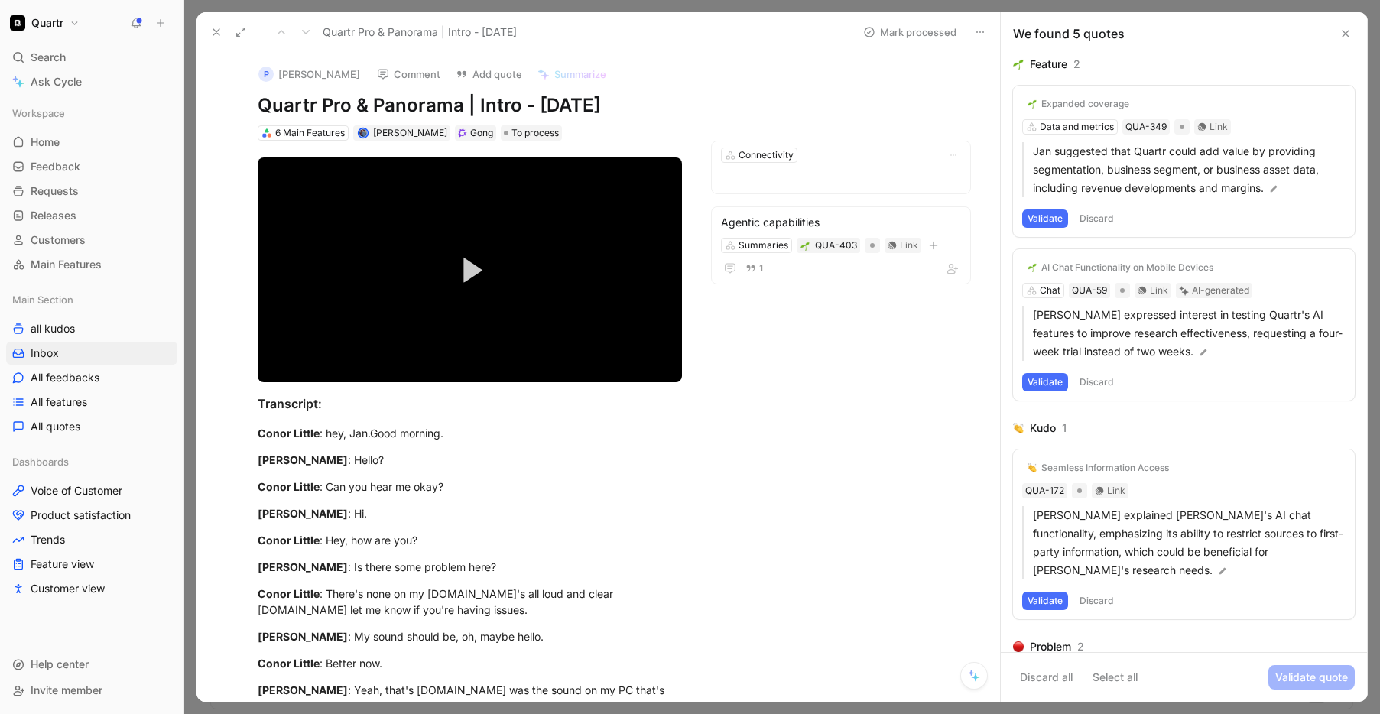
click at [56, 23] on h1 "Quartr" at bounding box center [47, 23] width 32 height 14
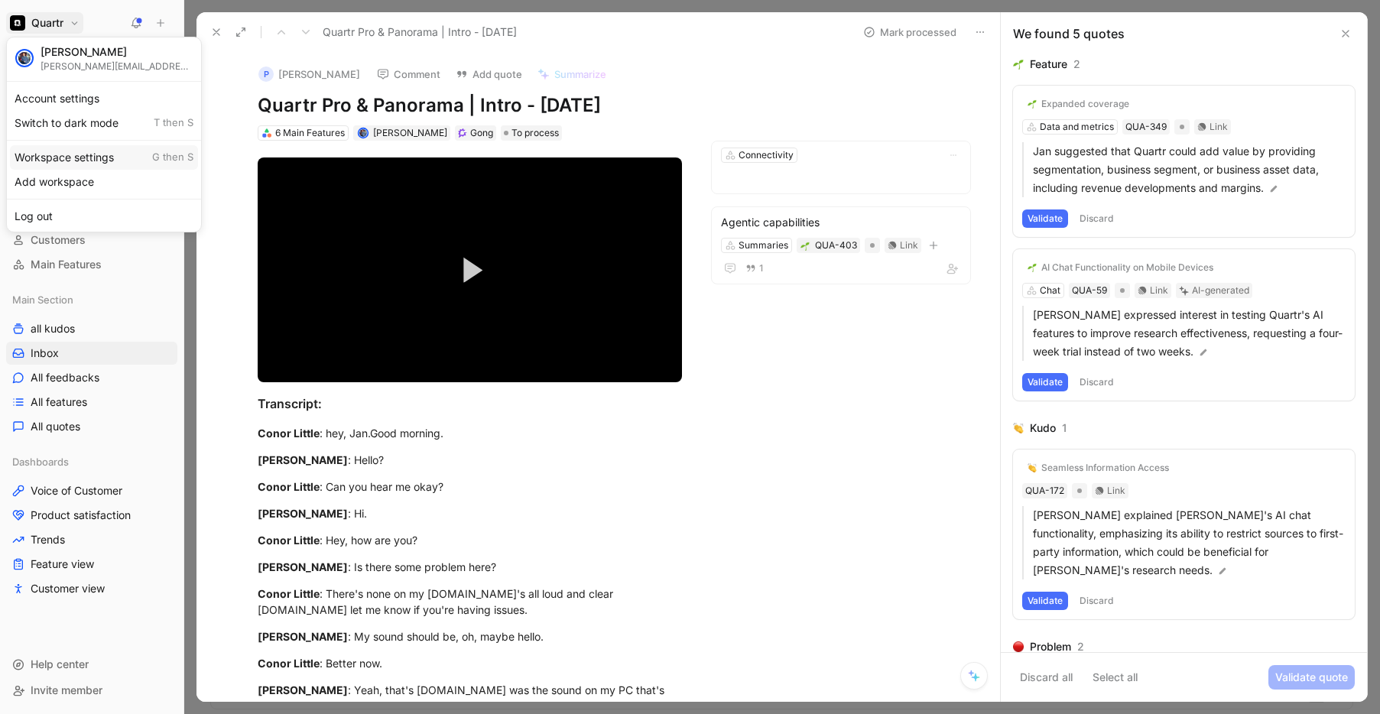
click at [76, 165] on div "Workspace settings G then S" at bounding box center [104, 157] width 188 height 24
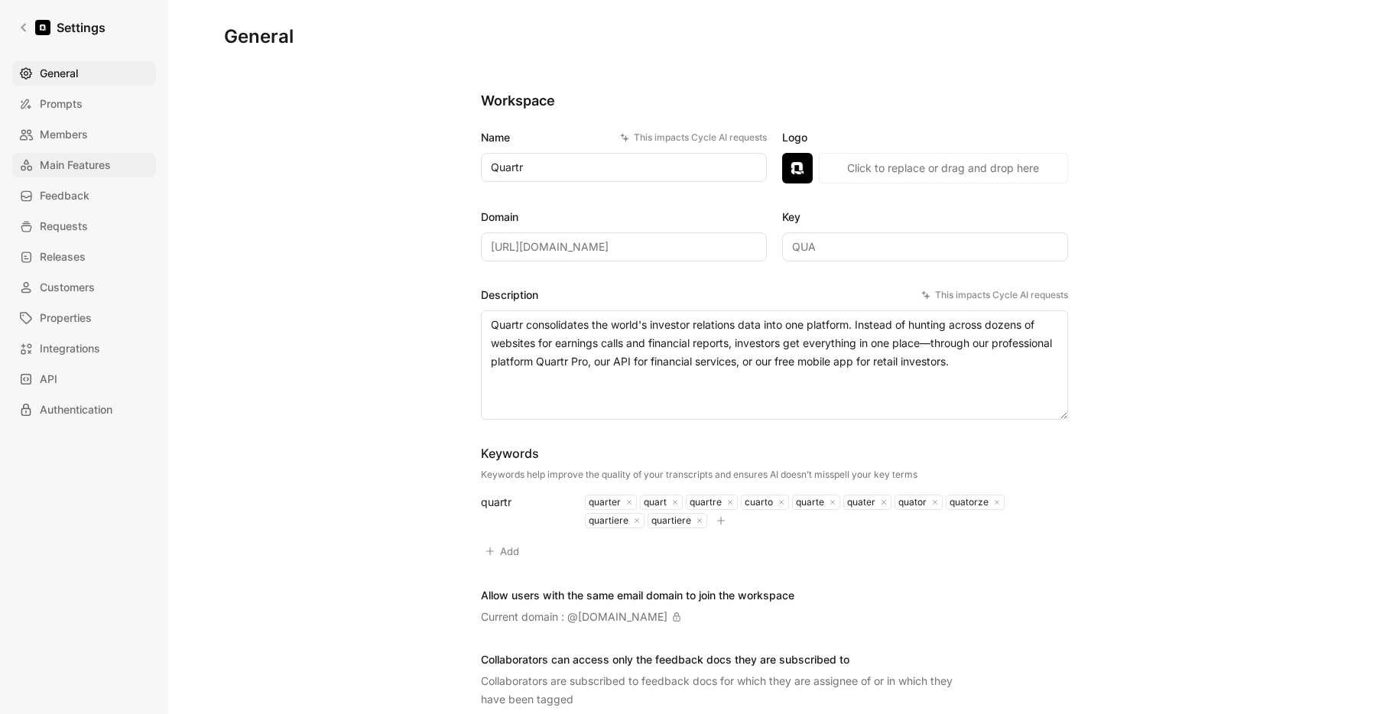
click at [61, 174] on link "Main Features" at bounding box center [84, 165] width 144 height 24
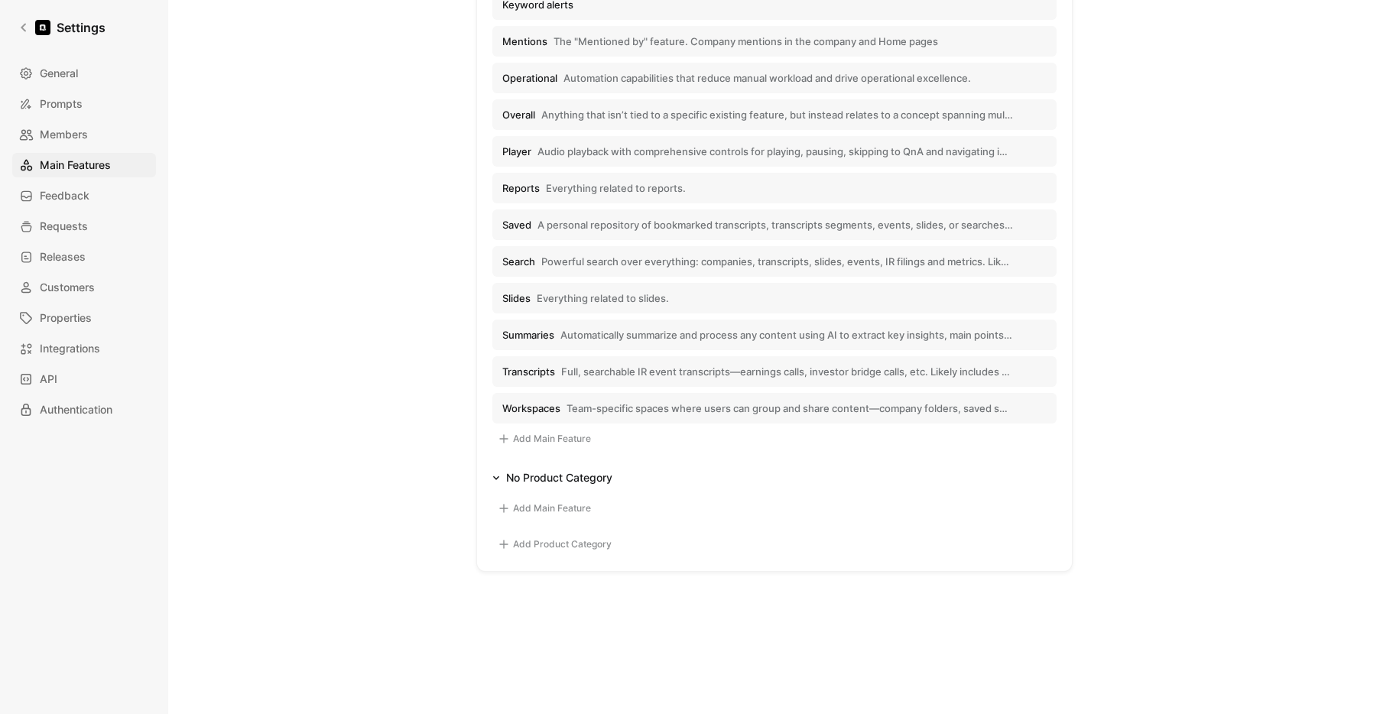
scroll to position [719, 0]
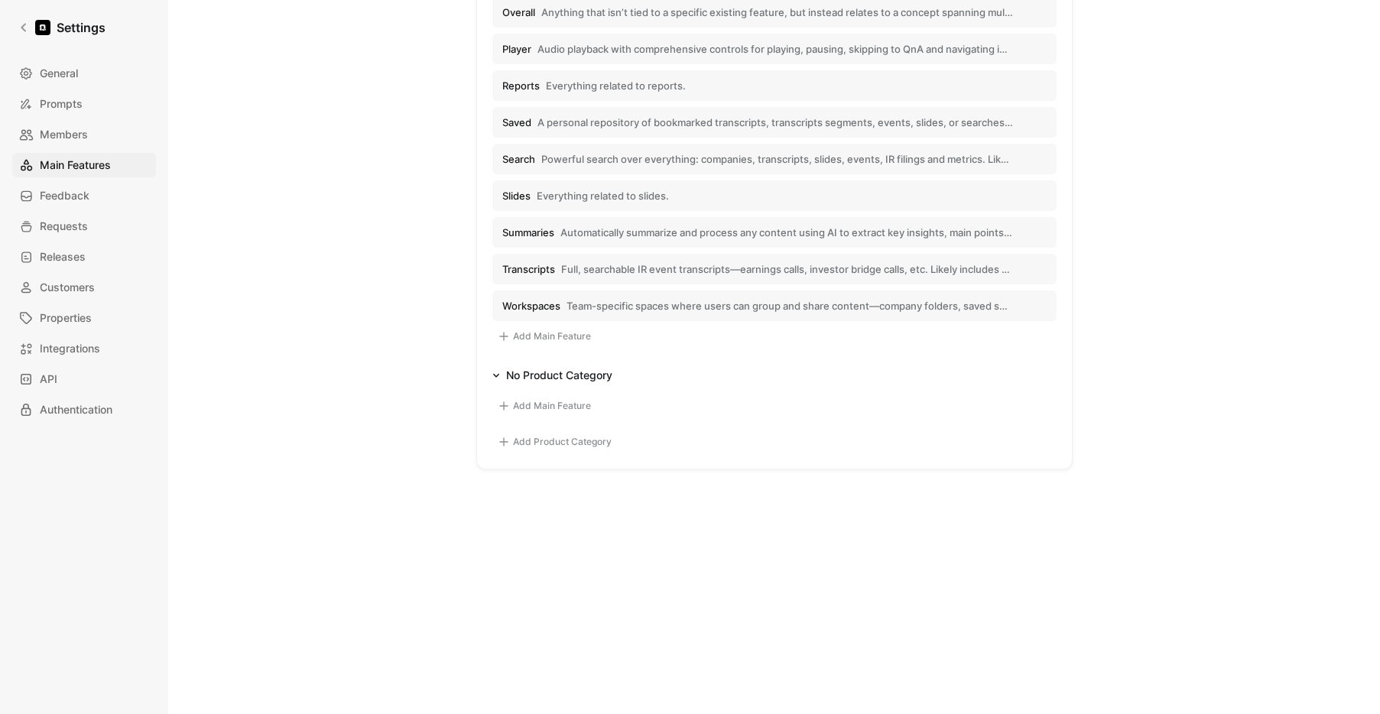
click at [545, 341] on button "Add Main Feature" at bounding box center [545, 336] width 104 height 18
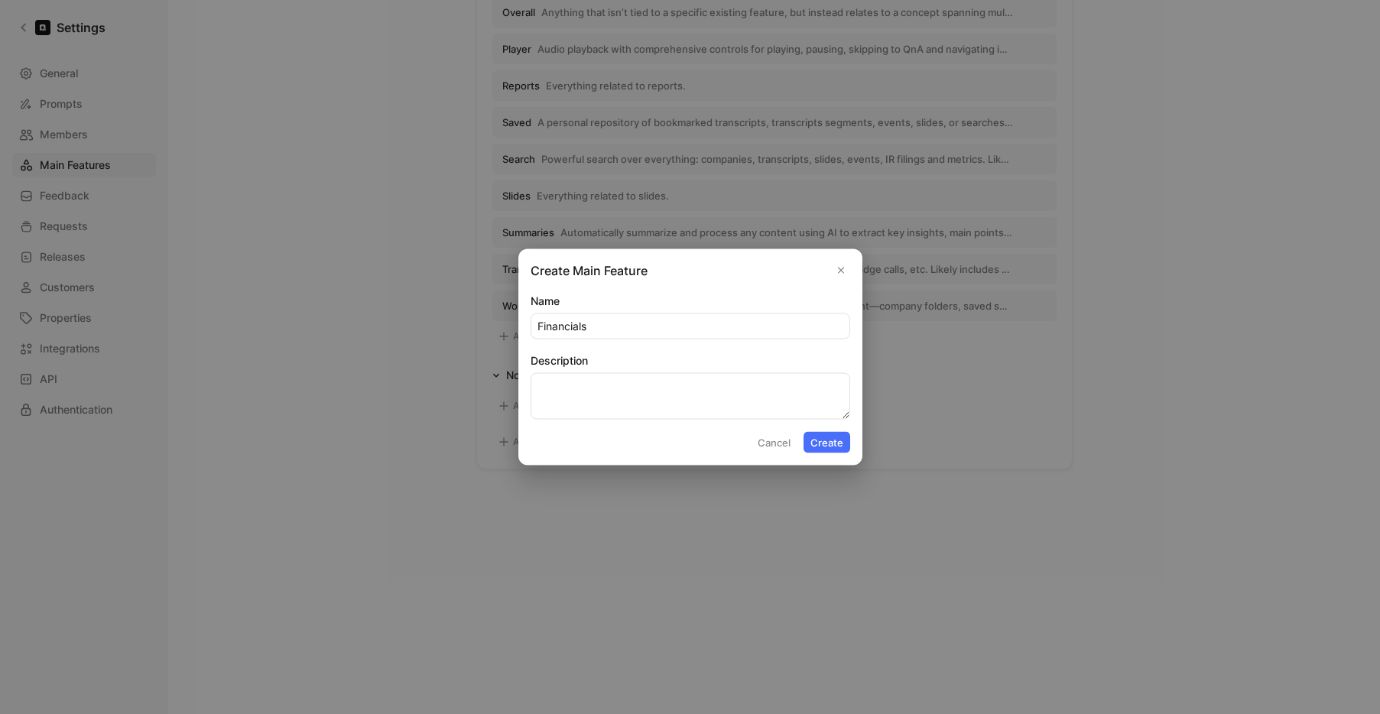
type input "Financials"
click at [583, 376] on textarea "Description" at bounding box center [691, 396] width 320 height 47
type textarea "Users wanting more financial information and services built on this."
click at [835, 444] on button "Create" at bounding box center [827, 442] width 47 height 21
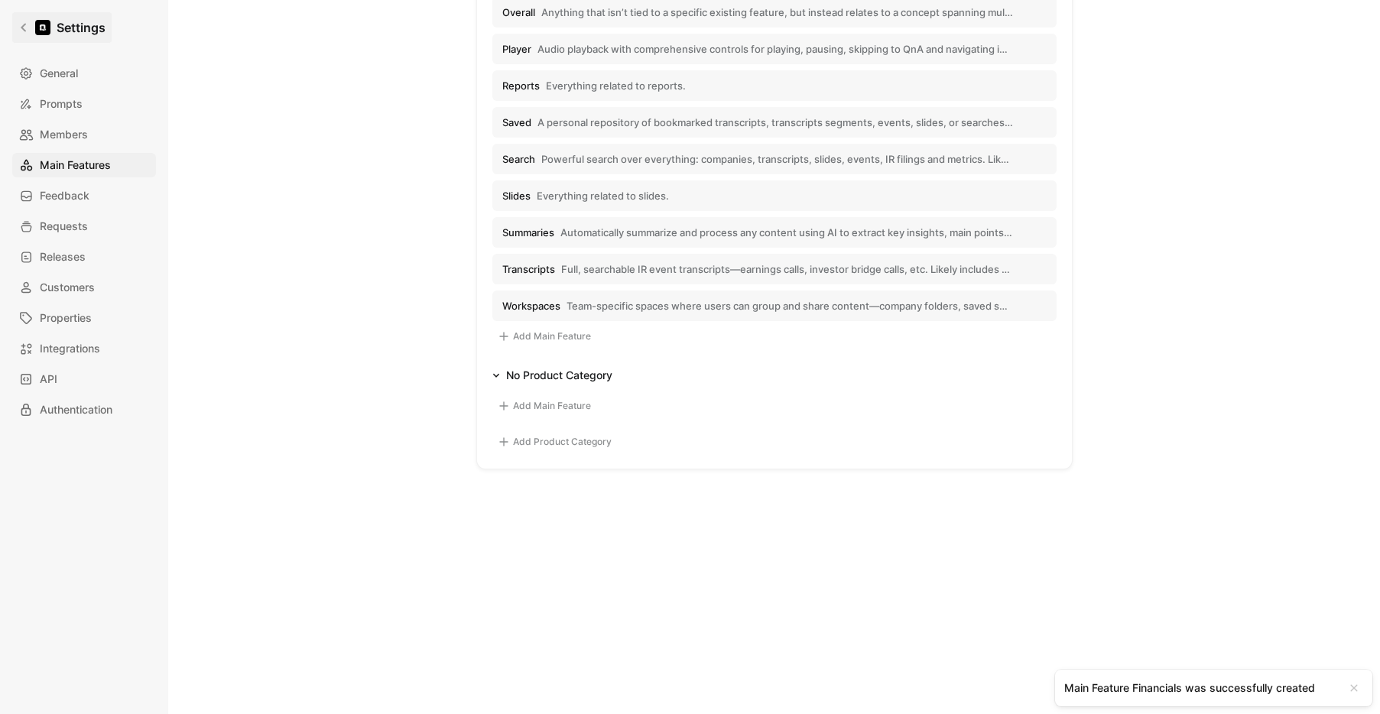
click at [31, 31] on link "Settings" at bounding box center [61, 27] width 99 height 31
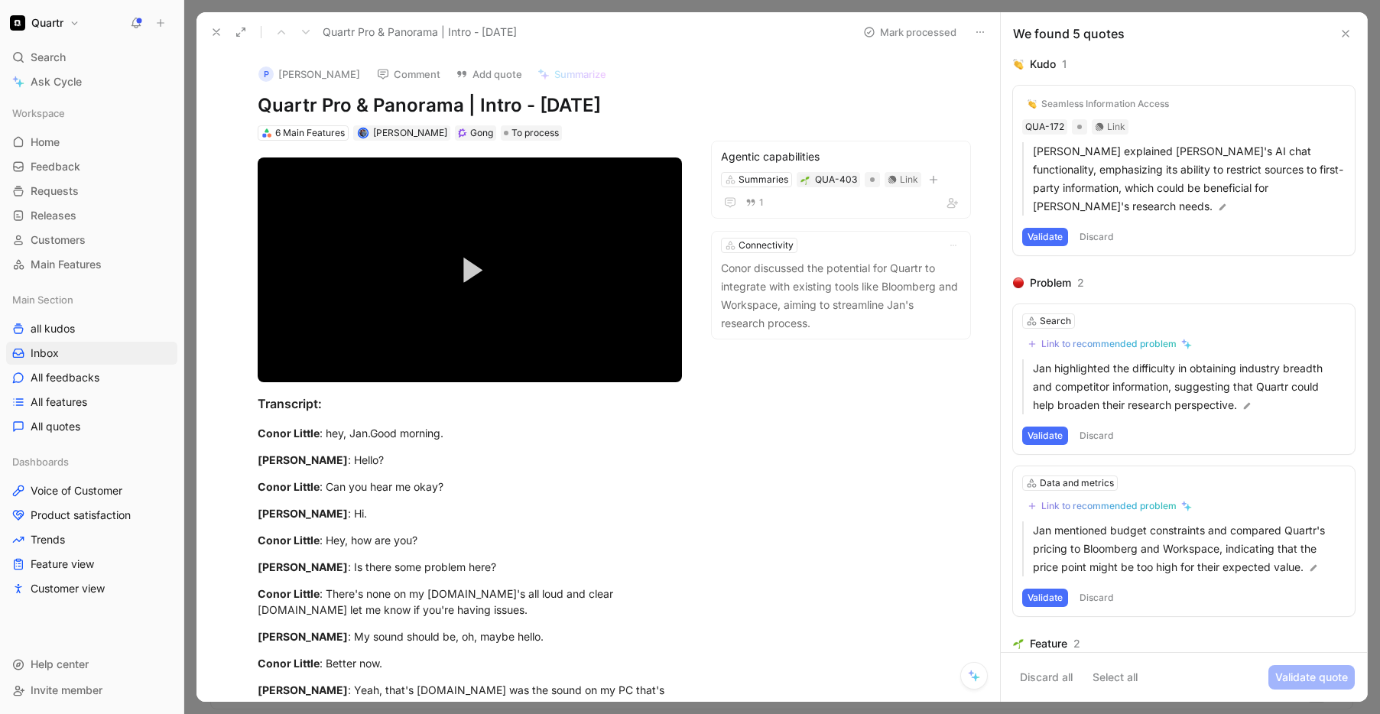
click at [1106, 233] on button "Discard" at bounding box center [1097, 237] width 45 height 18
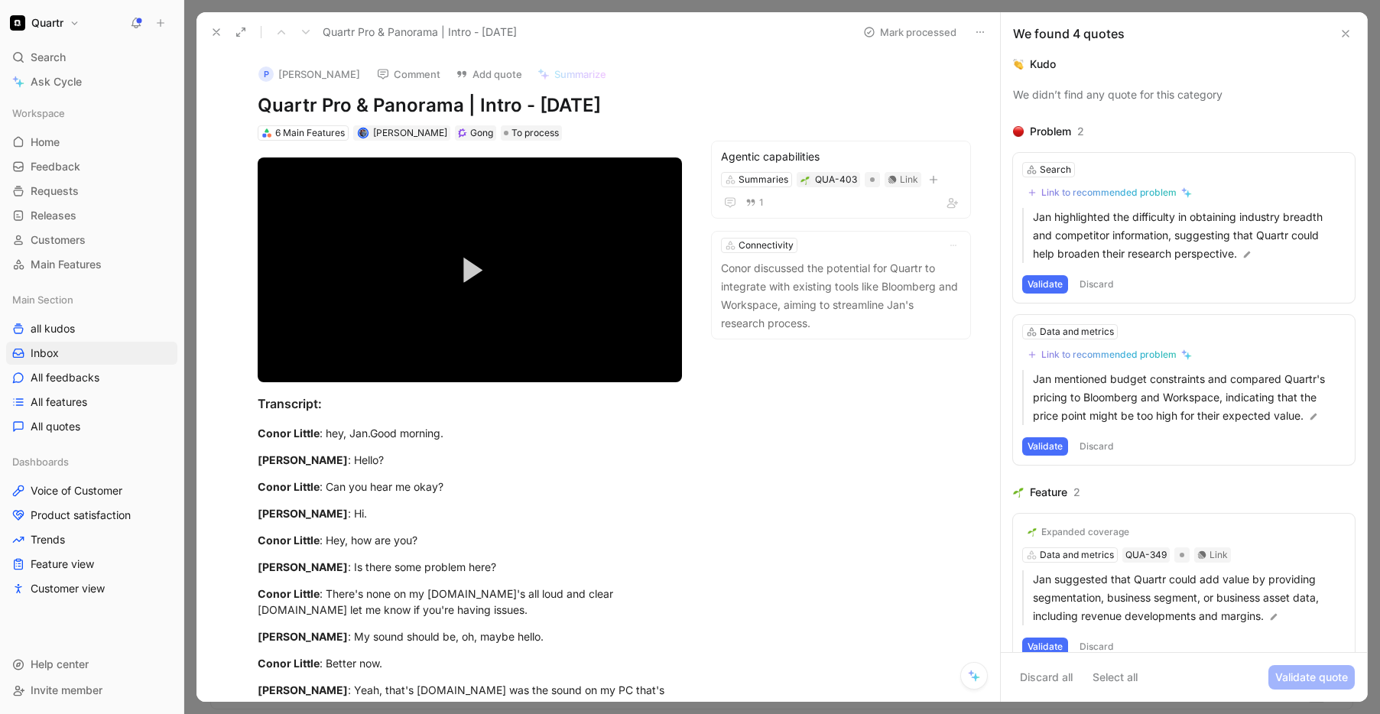
click at [1107, 285] on button "Discard" at bounding box center [1097, 284] width 45 height 18
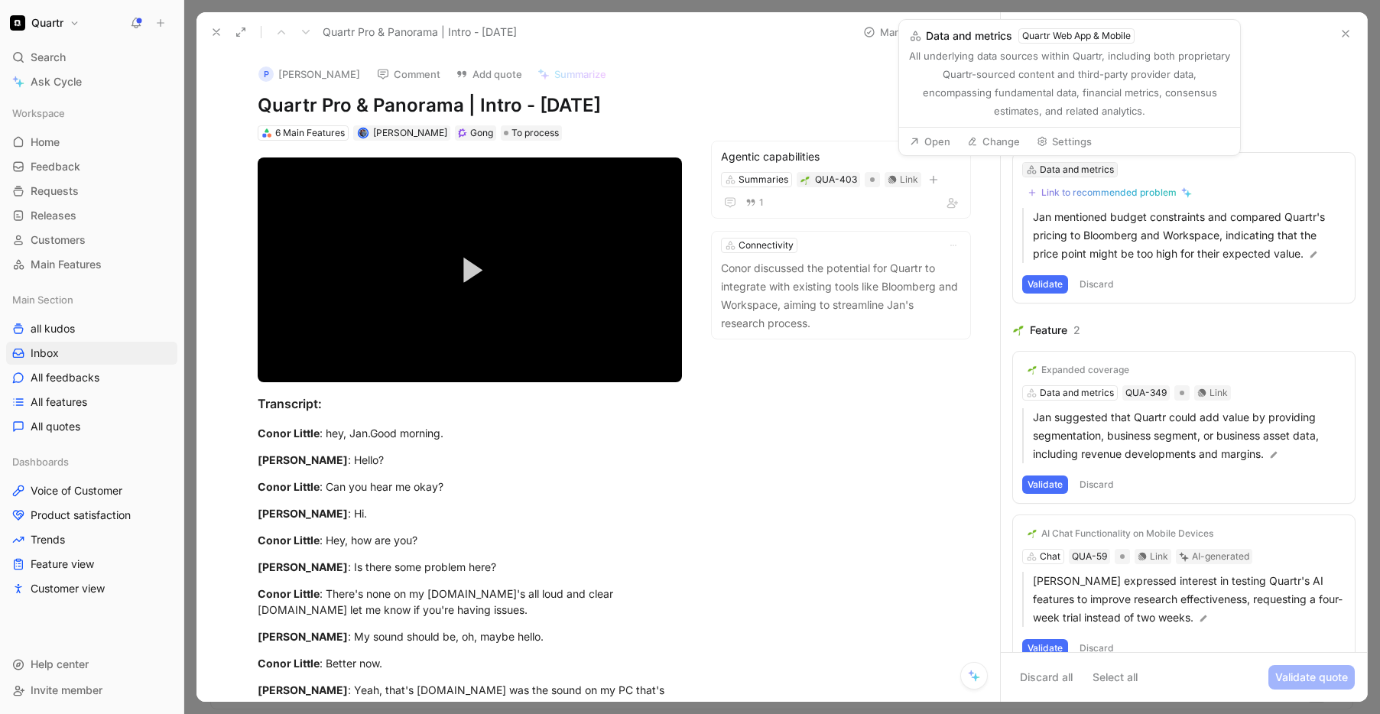
click at [1070, 168] on div "Data and metrics" at bounding box center [1077, 169] width 74 height 15
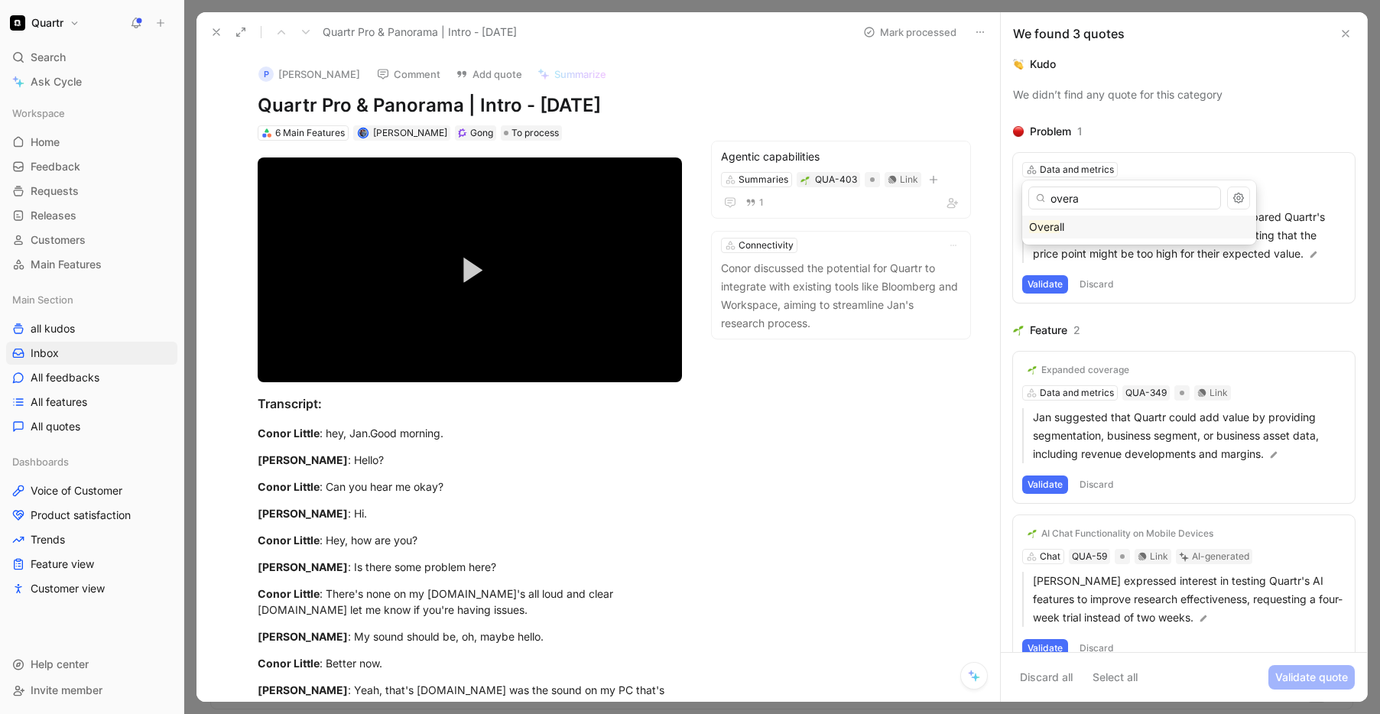
type input "overa"
click at [1055, 227] on mark "Overa" at bounding box center [1044, 226] width 31 height 13
click at [1050, 284] on button "Validate" at bounding box center [1046, 284] width 46 height 18
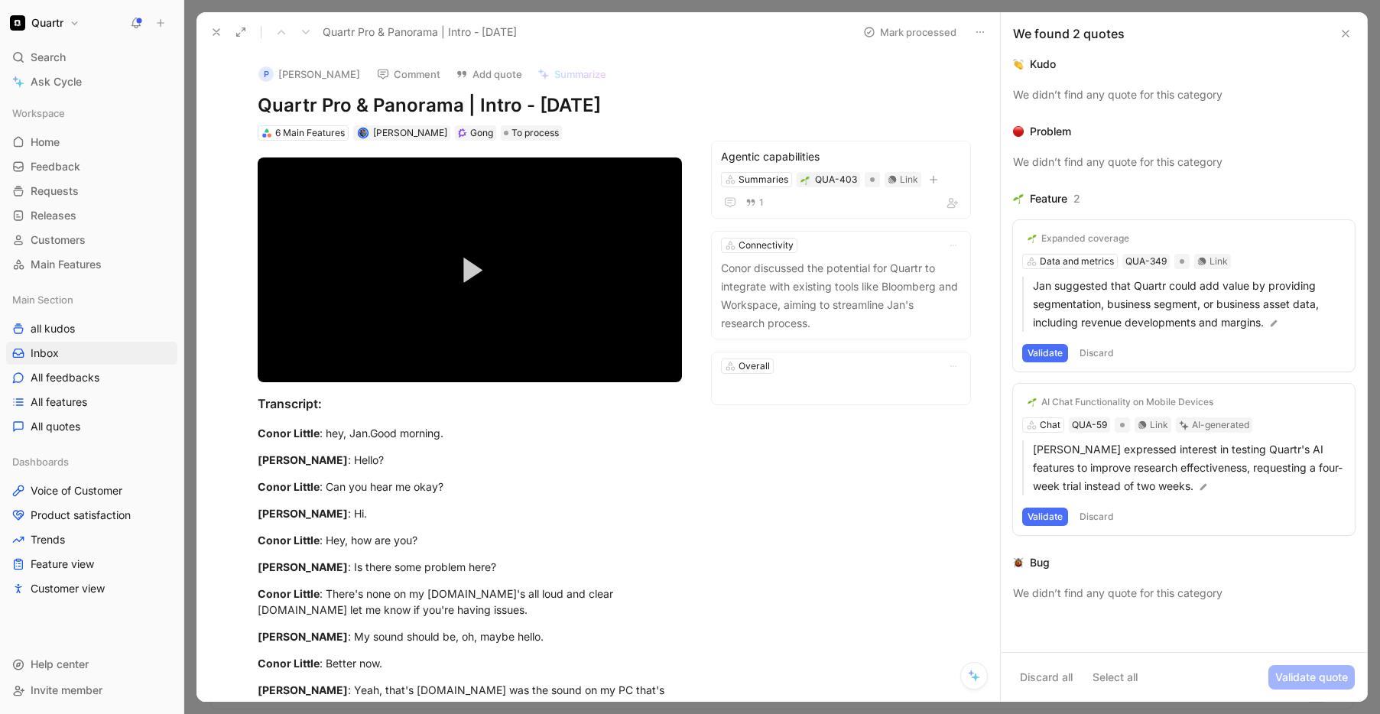
click at [1072, 240] on div "Expanded coverage" at bounding box center [1086, 239] width 88 height 12
click at [1070, 261] on div "Expanded coverage Data and metrics QUA-349 Link Jan suggested that Quartr could…" at bounding box center [1184, 295] width 342 height 151
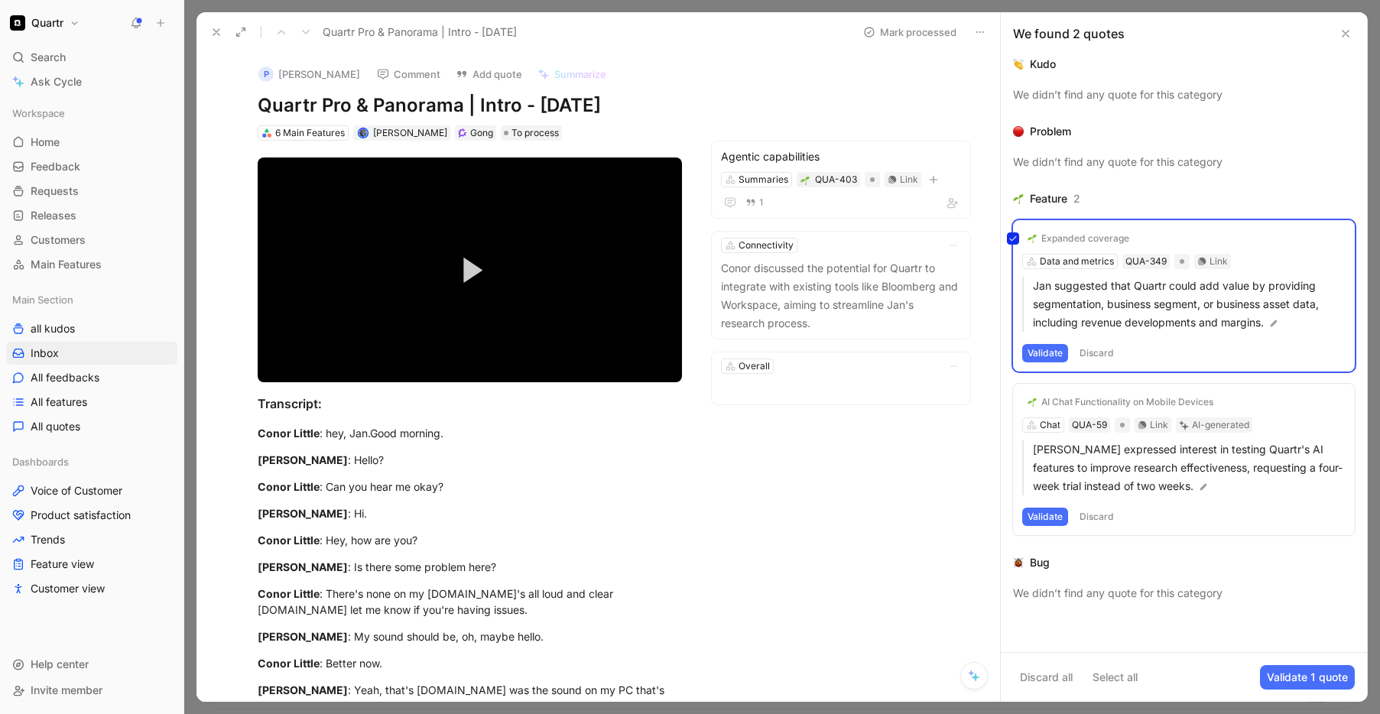
click at [1074, 265] on div "Expanded coverage Data and metrics QUA-349 Link Jan suggested that Quartr could…" at bounding box center [1184, 295] width 342 height 151
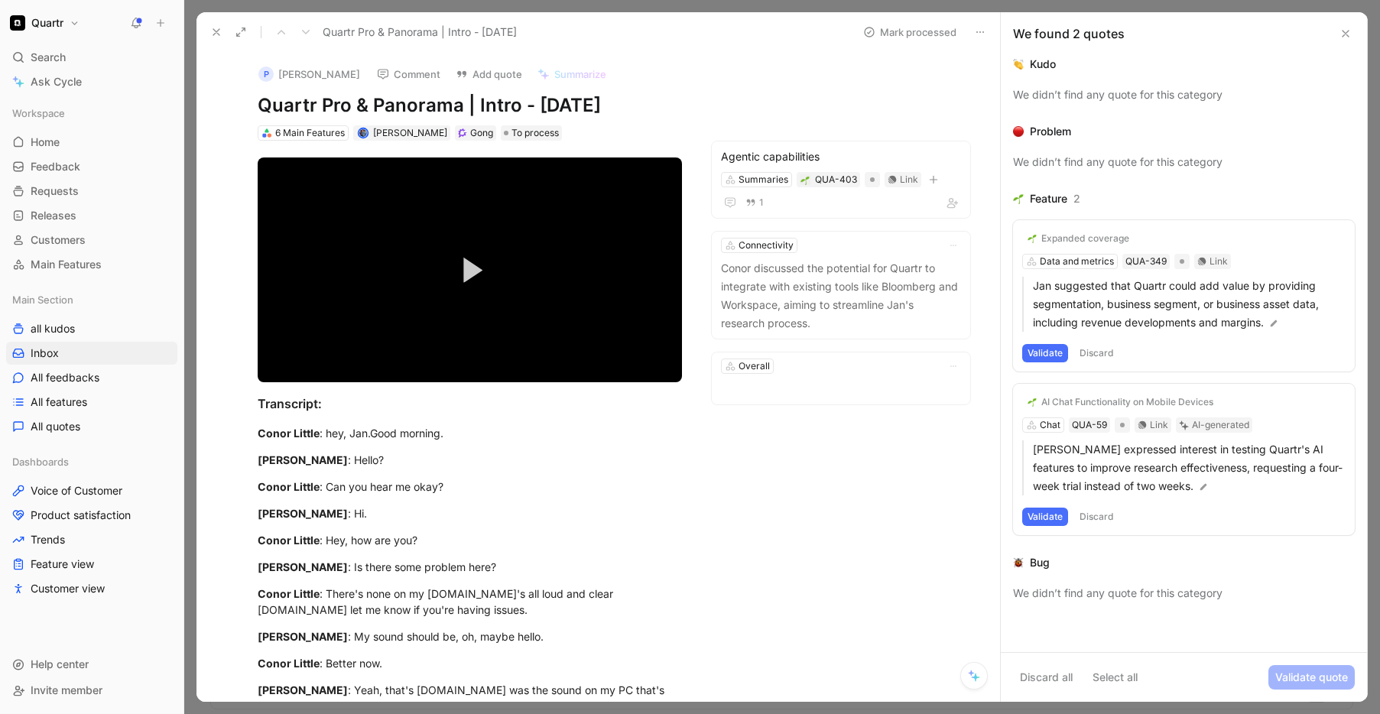
click at [1074, 247] on button "Expanded coverage" at bounding box center [1079, 238] width 112 height 18
click at [1070, 242] on div "Expanded coverage" at bounding box center [1086, 239] width 88 height 12
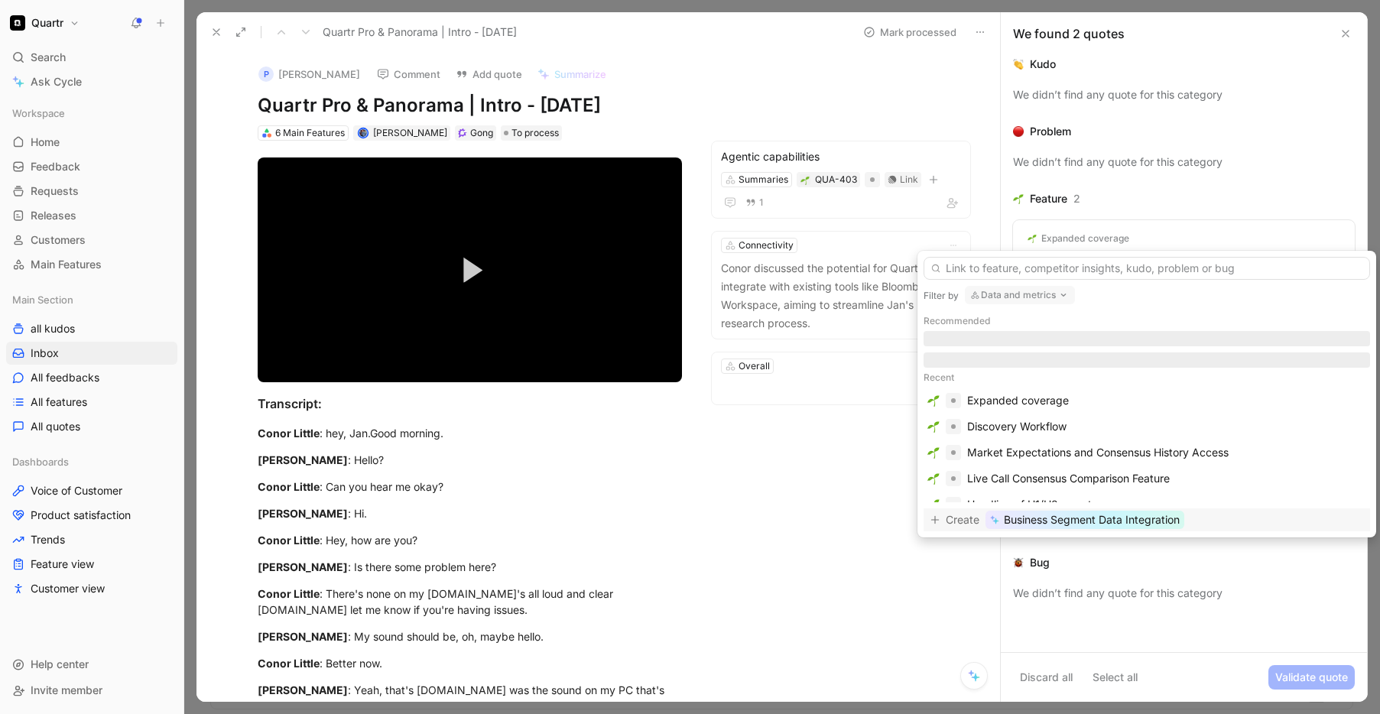
click at [1045, 294] on button "Data and metrics" at bounding box center [1020, 295] width 110 height 18
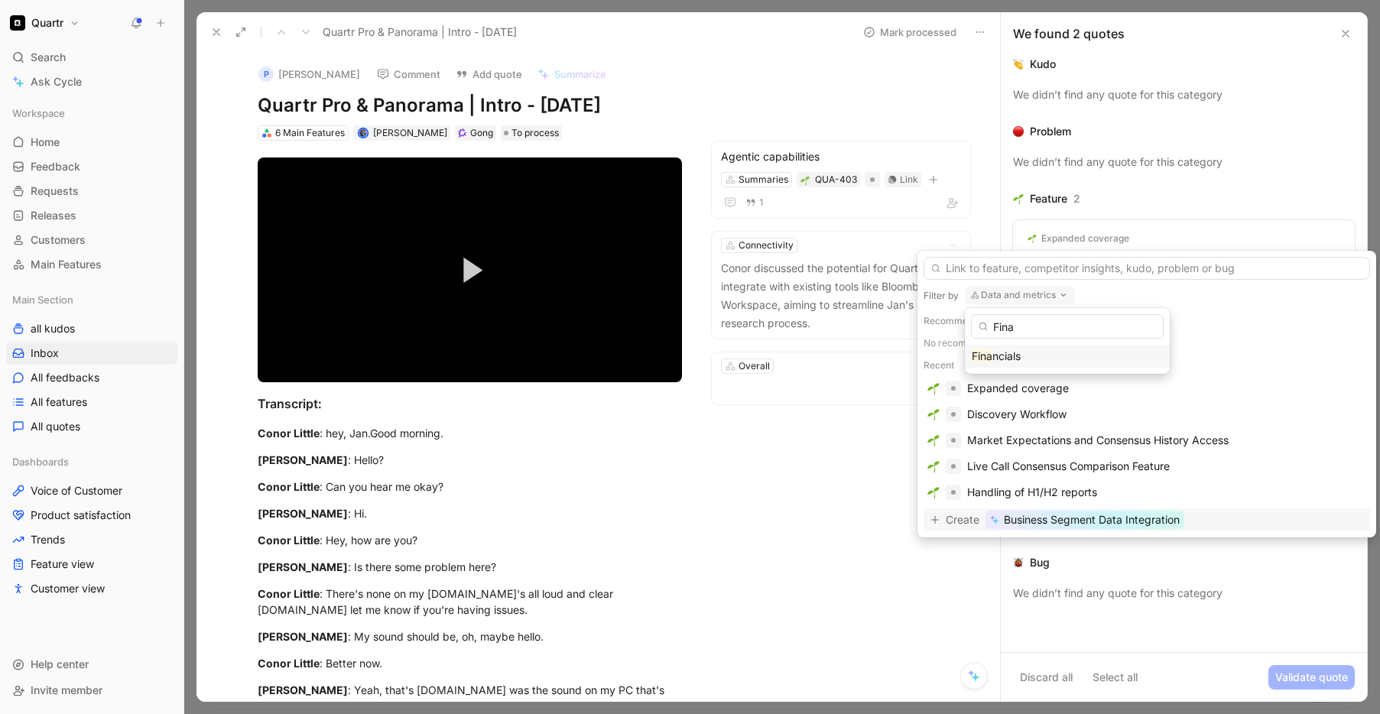
type input "Fina"
click at [1030, 351] on div "Fina ncials" at bounding box center [1067, 356] width 191 height 18
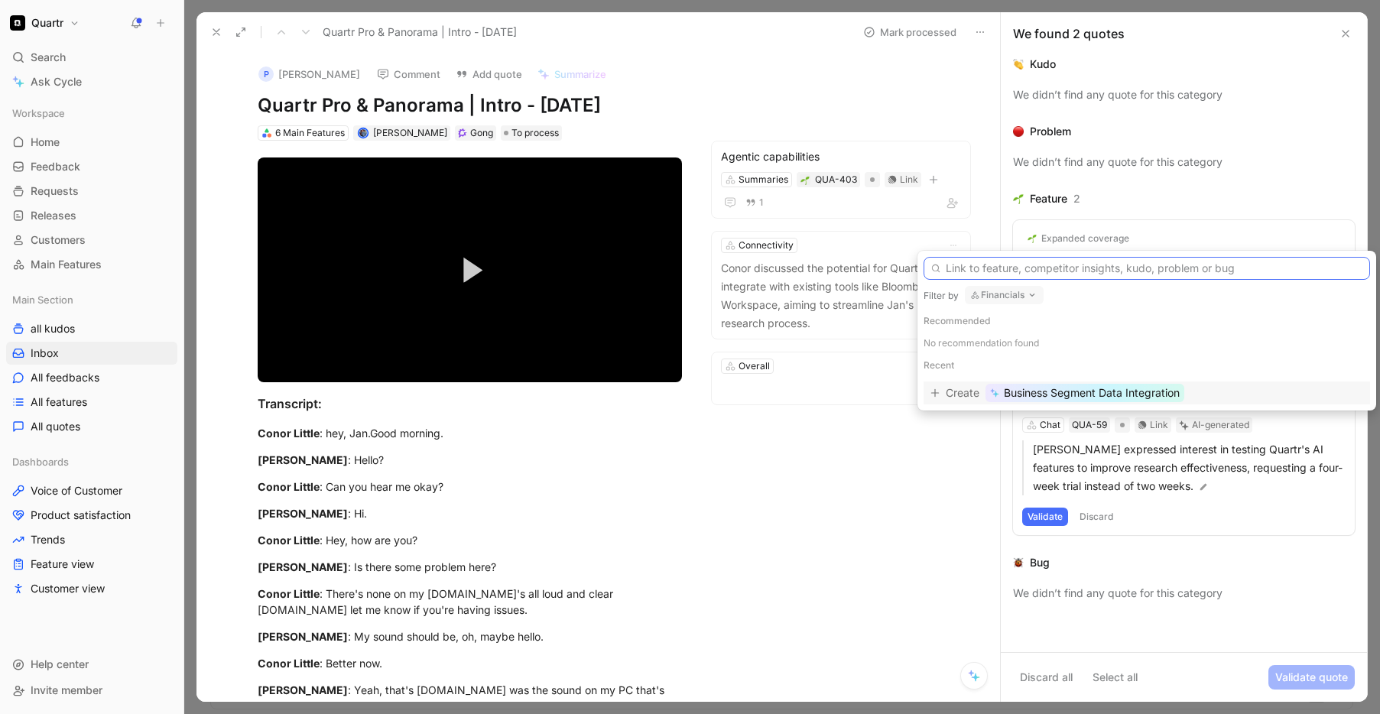
click at [974, 268] on input "text" at bounding box center [1147, 268] width 447 height 23
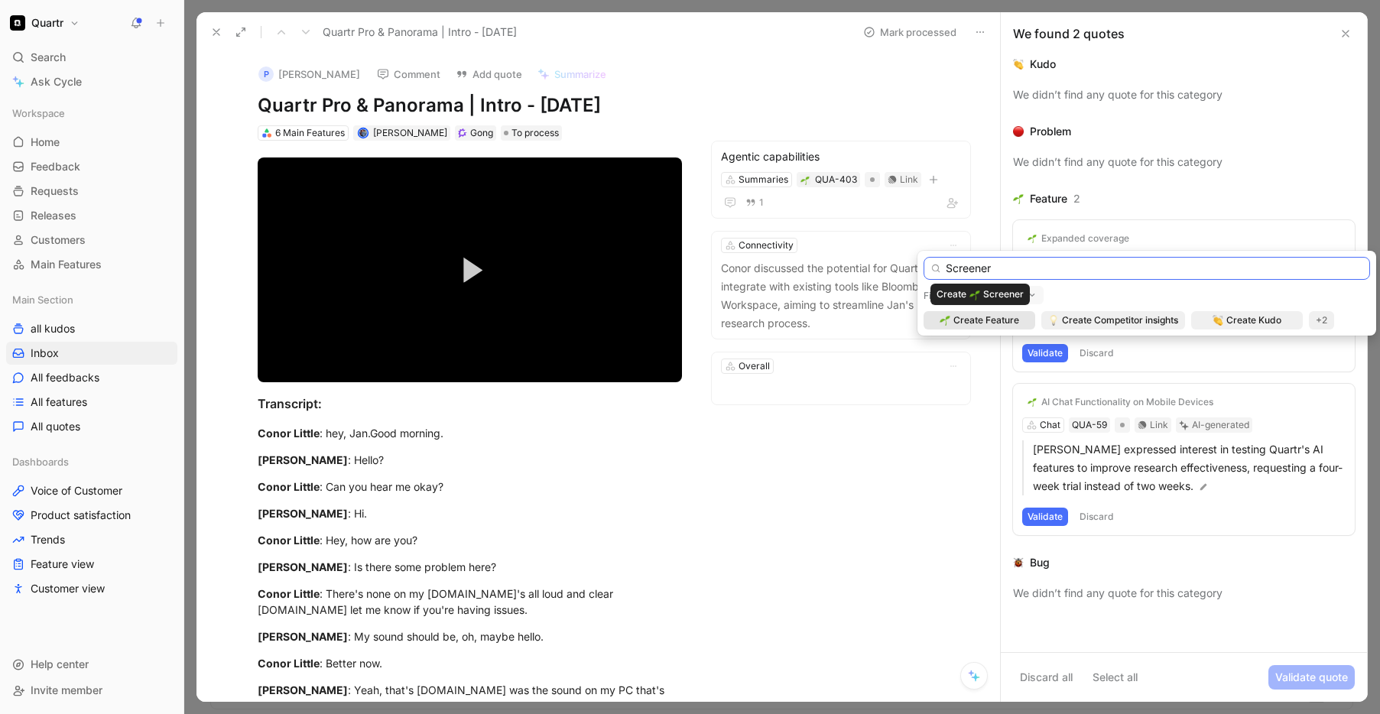
type input "Screener"
click at [991, 318] on span "Create Feature" at bounding box center [987, 320] width 66 height 15
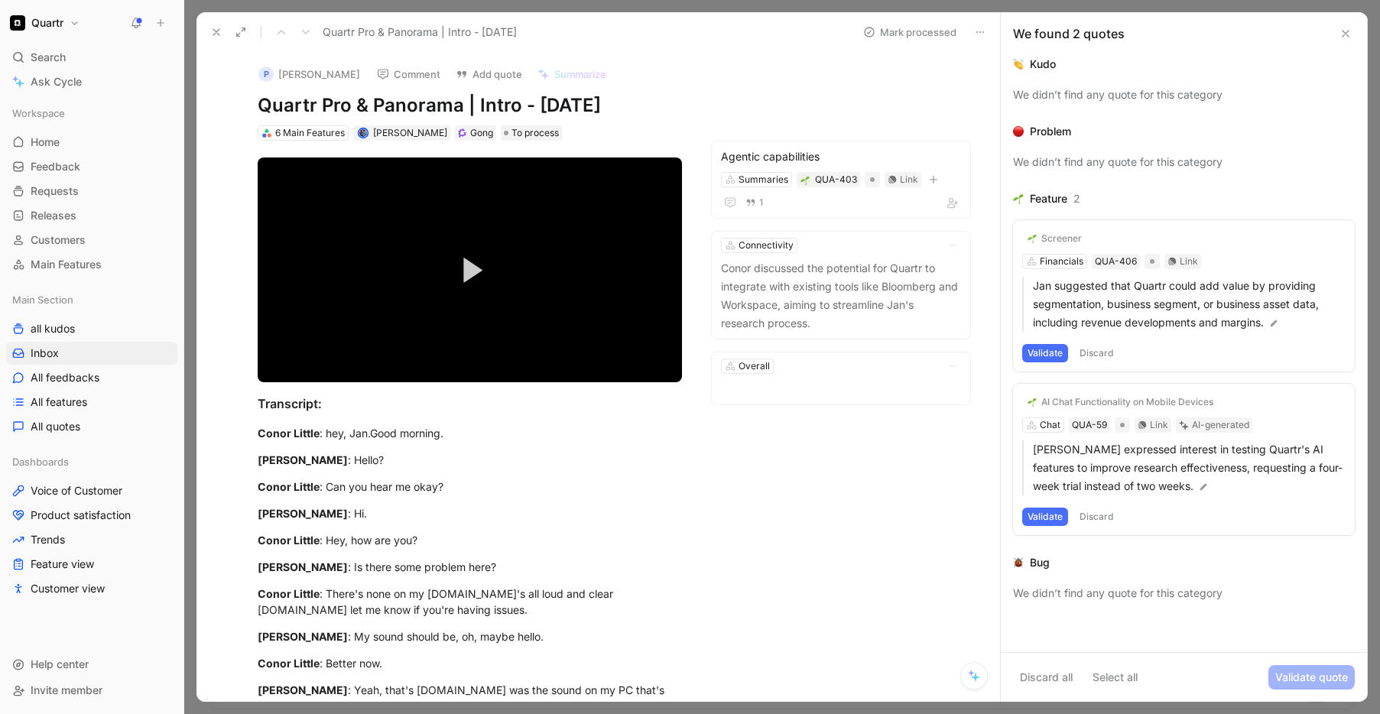
click at [50, 22] on h1 "Quartr" at bounding box center [47, 23] width 32 height 14
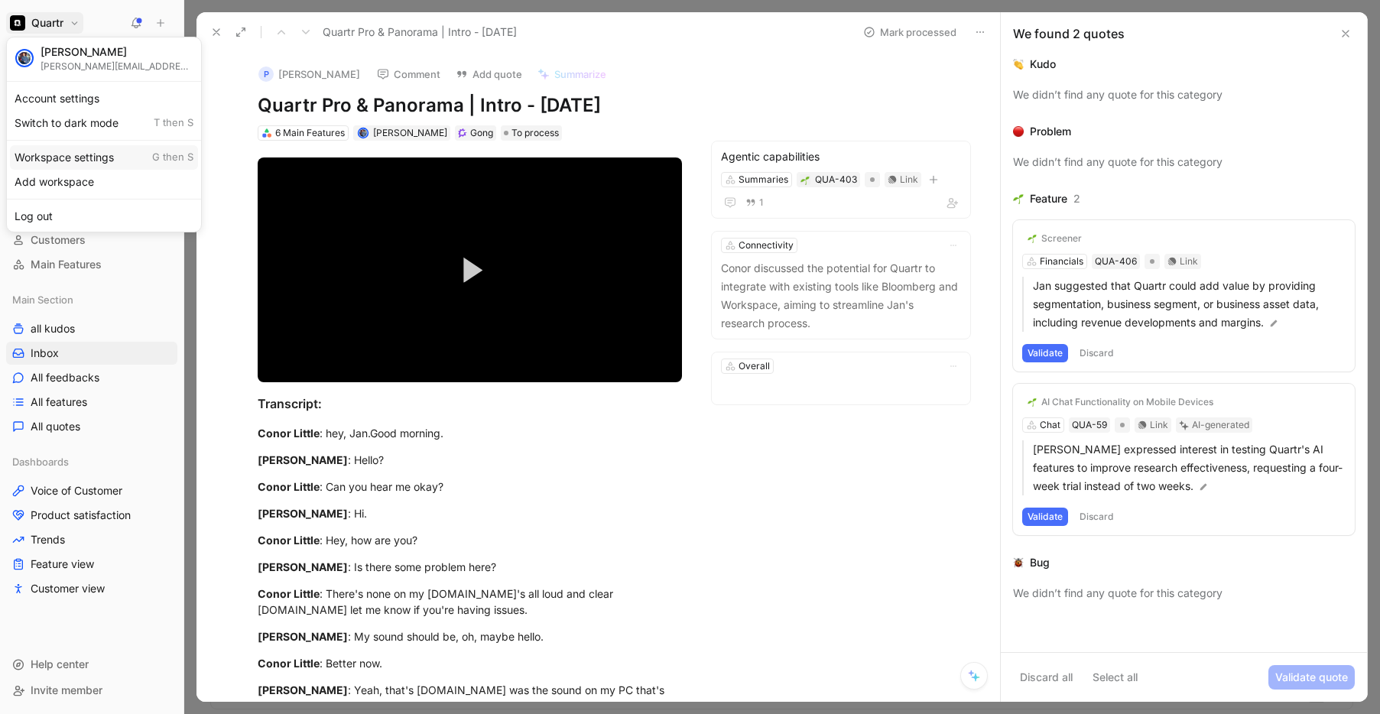
click at [93, 158] on div "Workspace settings G then S" at bounding box center [104, 157] width 188 height 24
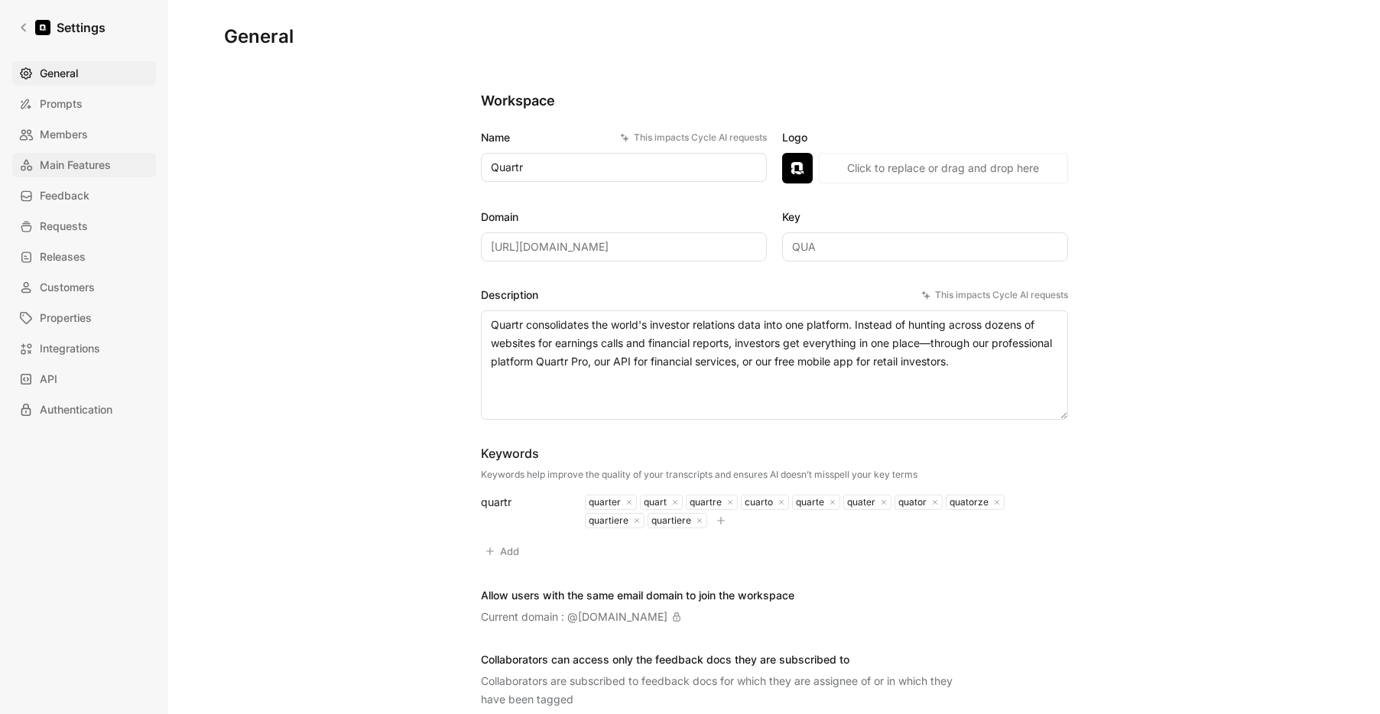
click at [64, 168] on span "Main Features" at bounding box center [75, 165] width 71 height 18
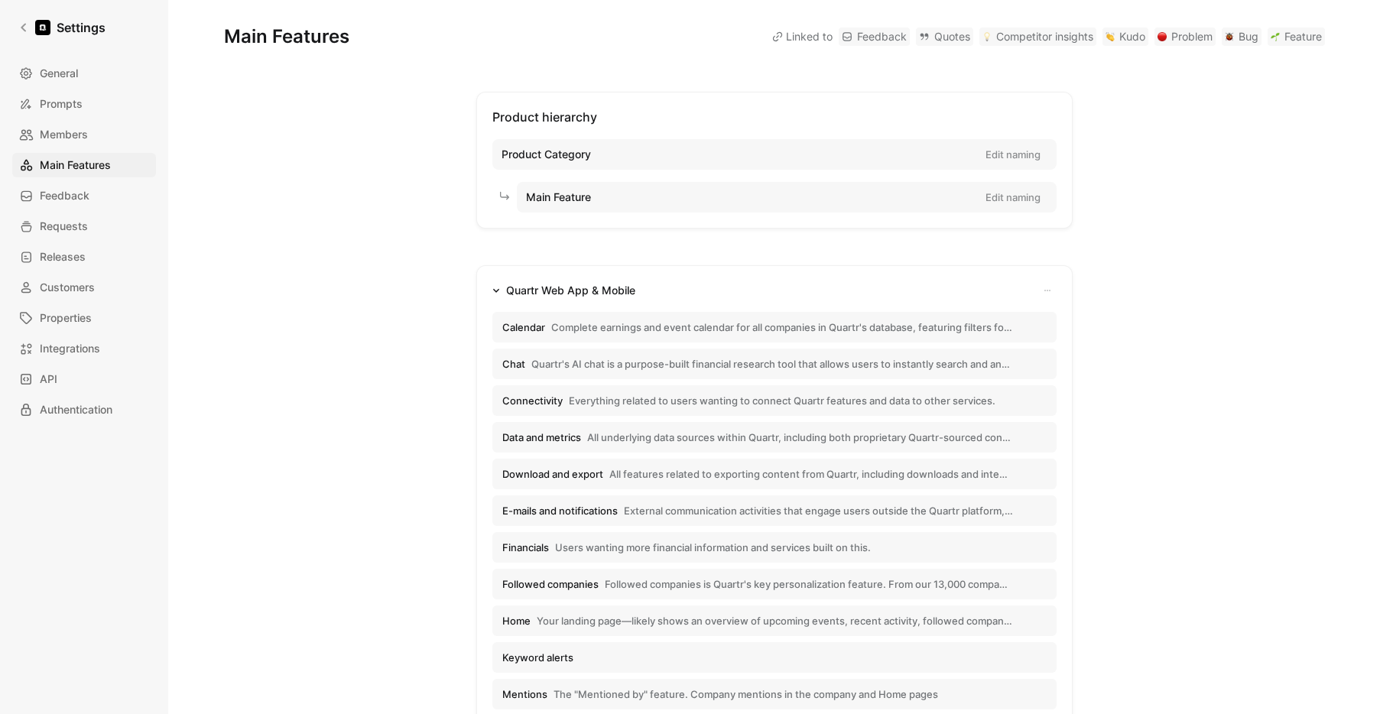
click at [571, 437] on span "Data and metrics" at bounding box center [541, 438] width 79 height 14
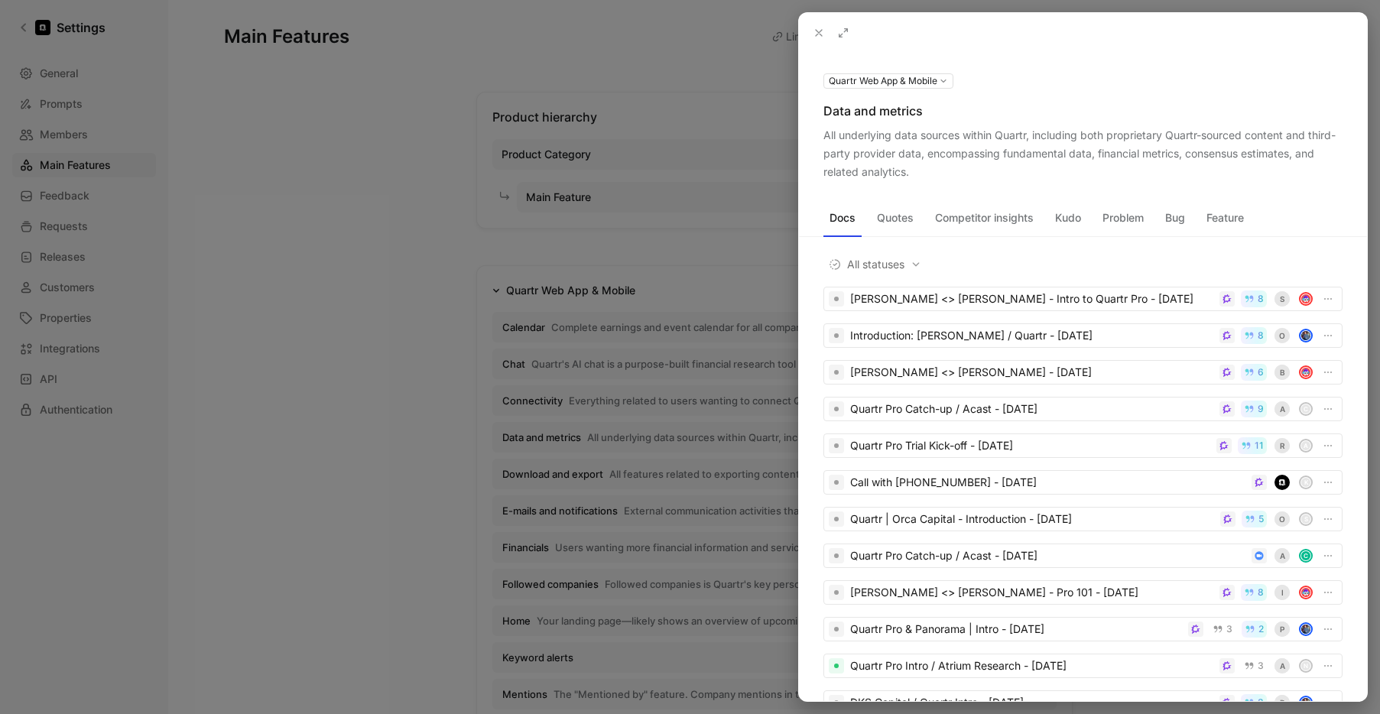
click at [872, 114] on div "Data and metrics" at bounding box center [1083, 111] width 519 height 18
drag, startPoint x: 856, startPoint y: 110, endPoint x: 917, endPoint y: 115, distance: 61.4
click at [917, 115] on div "Data and metrics" at bounding box center [1083, 111] width 519 height 18
click at [0, 0] on use at bounding box center [0, 0] width 0 height 0
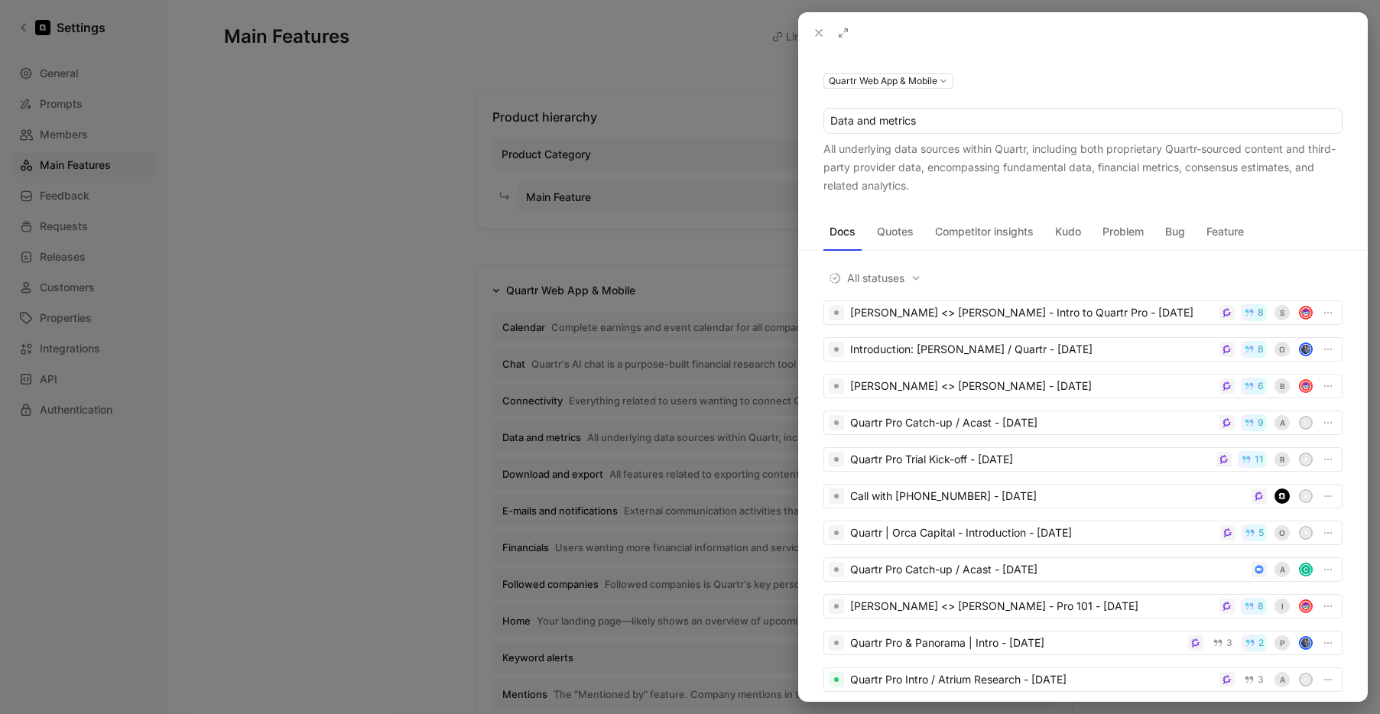
drag, startPoint x: 856, startPoint y: 119, endPoint x: 964, endPoint y: 119, distance: 108.6
click at [964, 119] on input "Data and metrics" at bounding box center [1083, 121] width 518 height 24
type input "Data"
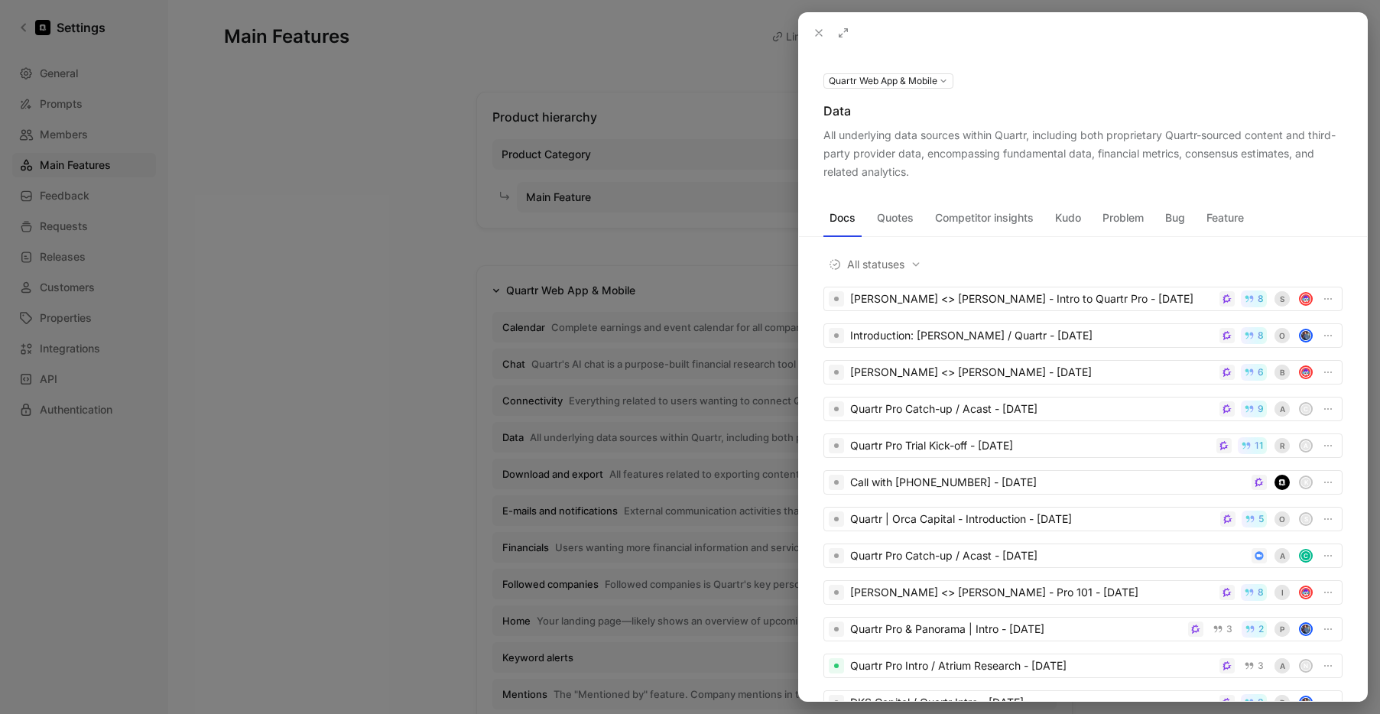
drag, startPoint x: 1097, startPoint y: 168, endPoint x: 910, endPoint y: 177, distance: 187.6
click at [910, 177] on div "All underlying data sources within Quartr, including both proprietary Quartr-so…" at bounding box center [1083, 153] width 519 height 55
click at [0, 0] on use at bounding box center [0, 0] width 0 height 0
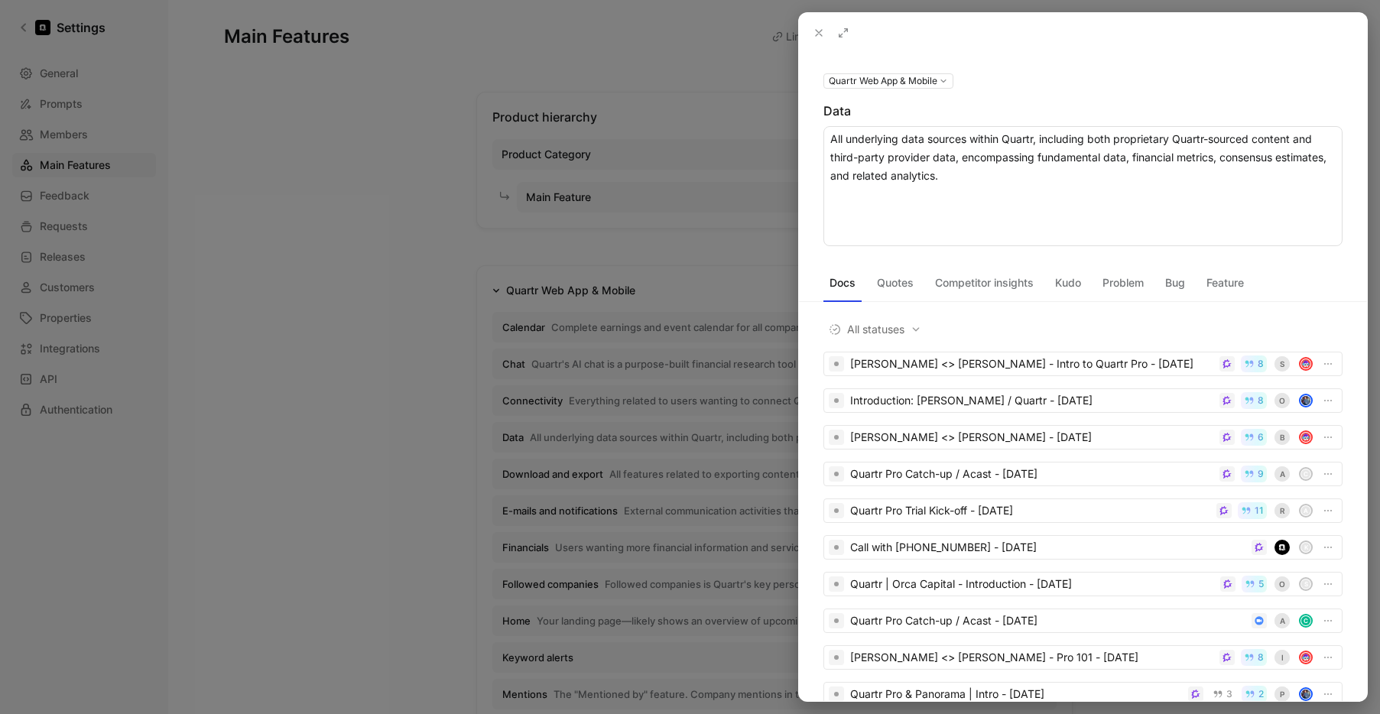
drag, startPoint x: 946, startPoint y: 174, endPoint x: 1132, endPoint y: 159, distance: 186.4
click at [1132, 159] on textarea "All underlying data sources within Quartr, including both proprietary Quartr-so…" at bounding box center [1083, 186] width 519 height 120
type textarea "All underlying data sources within Quartr, including both proprietary Quartr-so…"
click at [1104, 66] on div "Quartr Web App & Mobile Data All underlying data sources within Quartr, includi…" at bounding box center [1083, 377] width 568 height 649
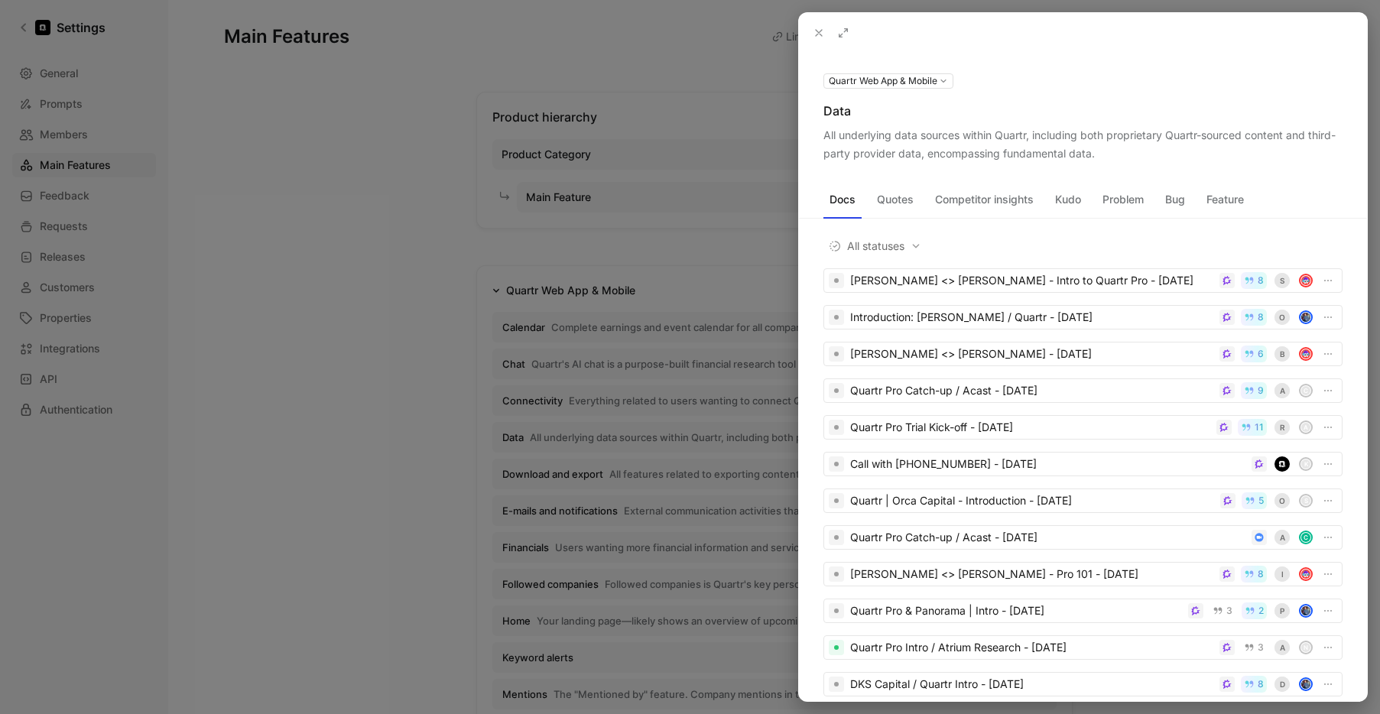
click at [822, 31] on icon at bounding box center [819, 33] width 12 height 12
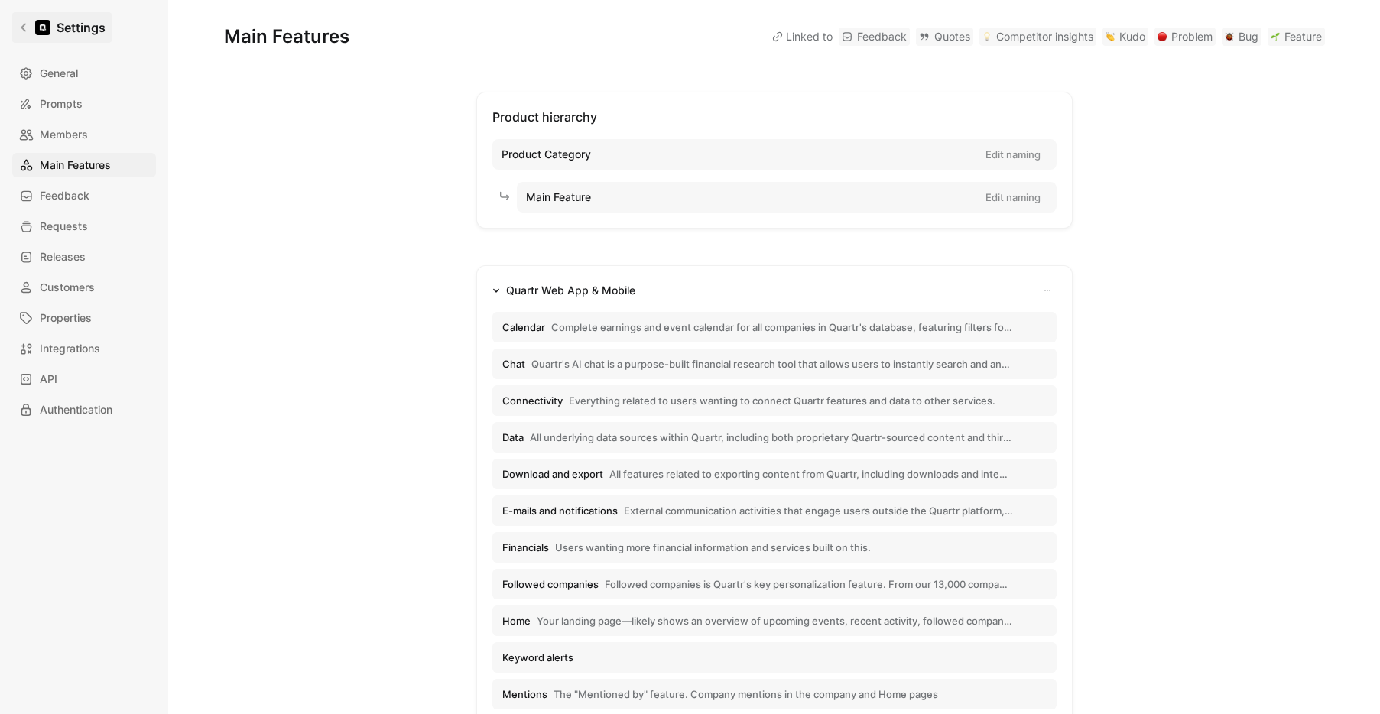
click at [22, 33] on link "Settings" at bounding box center [61, 27] width 99 height 31
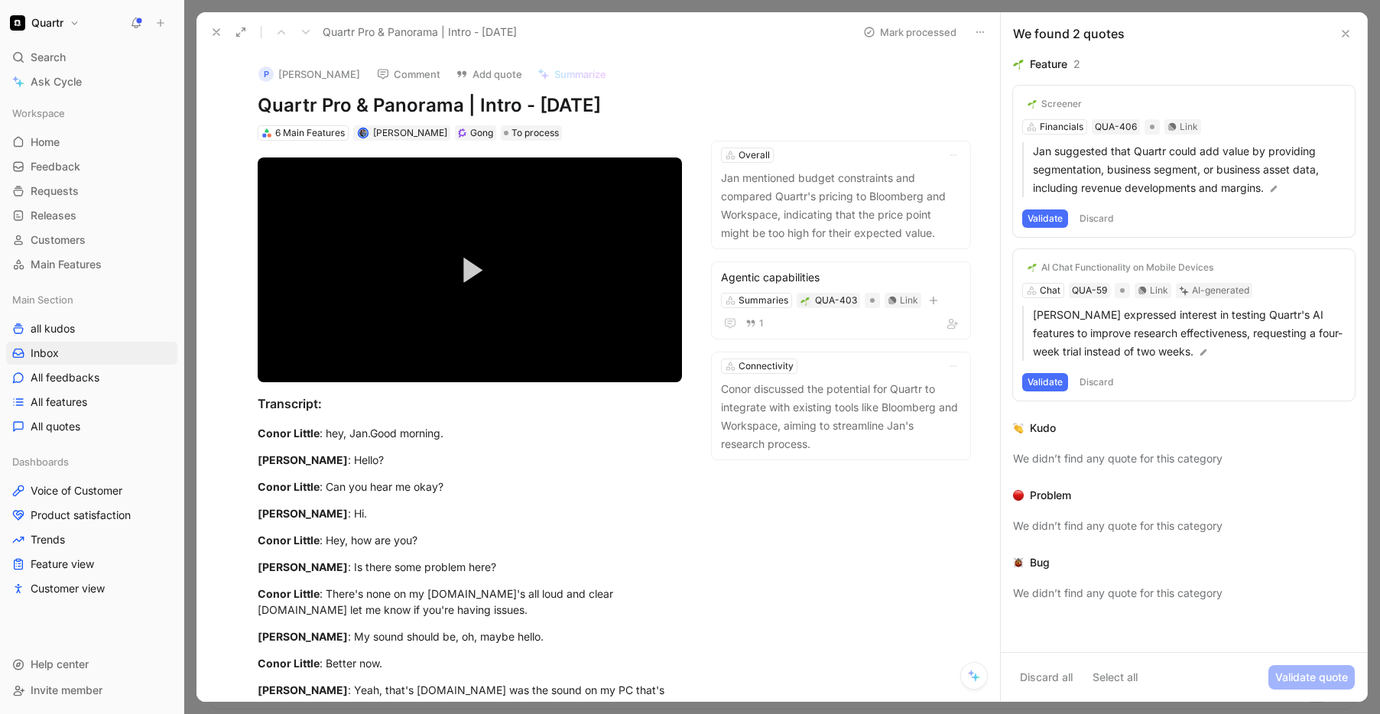
click at [1088, 376] on button "Discard" at bounding box center [1097, 382] width 45 height 18
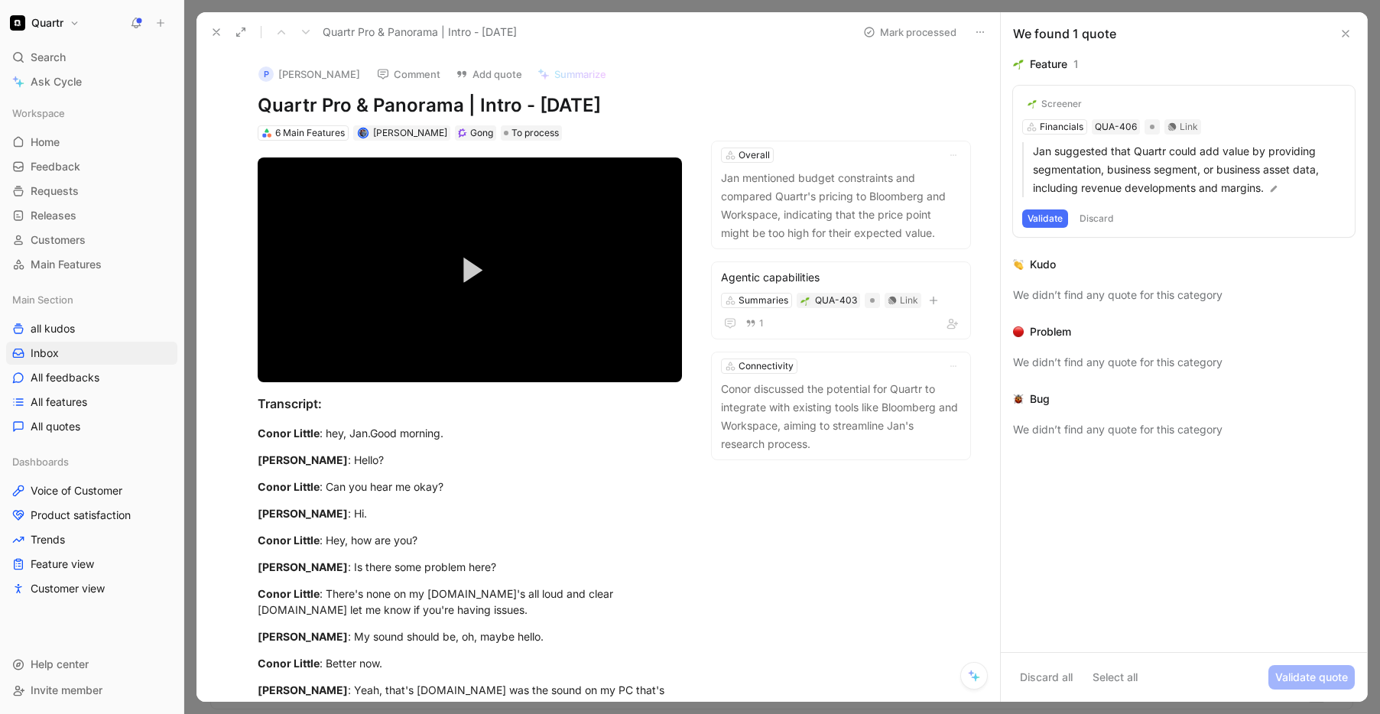
click at [1055, 216] on button "Validate" at bounding box center [1046, 219] width 46 height 18
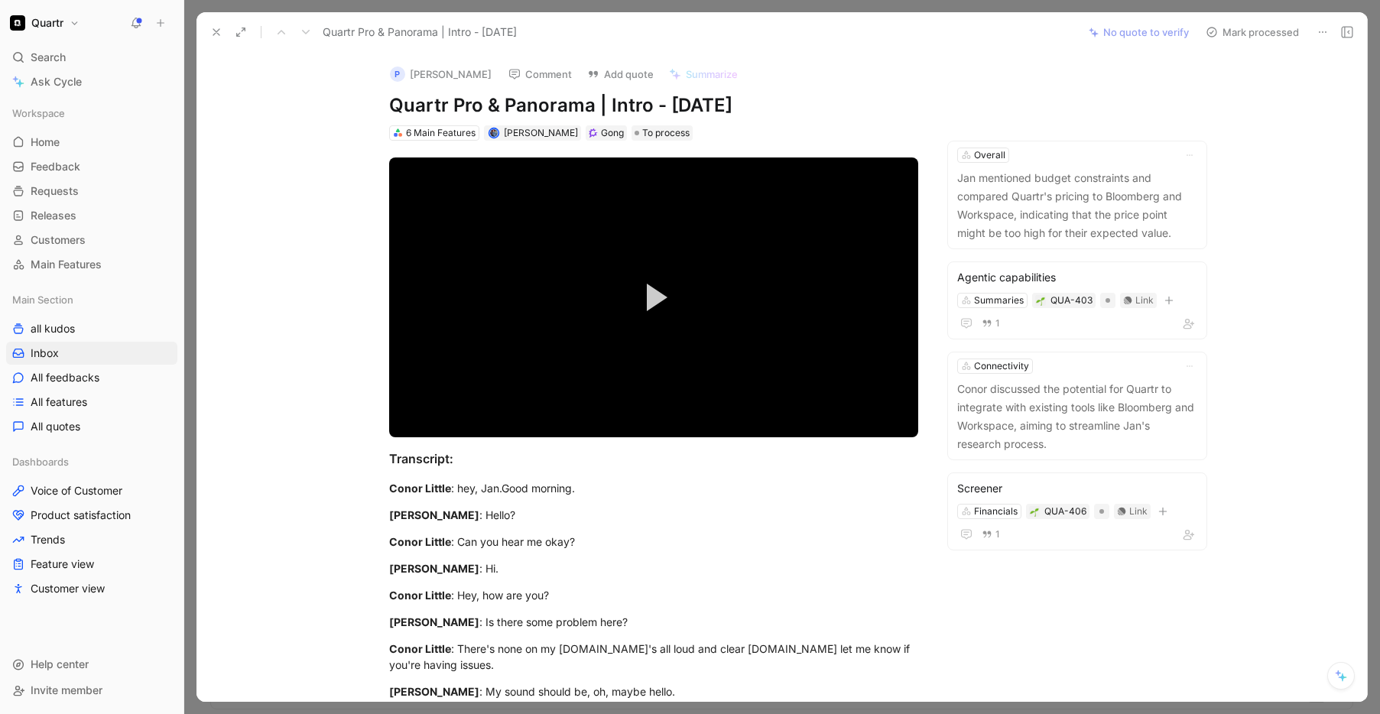
click at [1273, 32] on button "Mark processed" at bounding box center [1252, 31] width 107 height 21
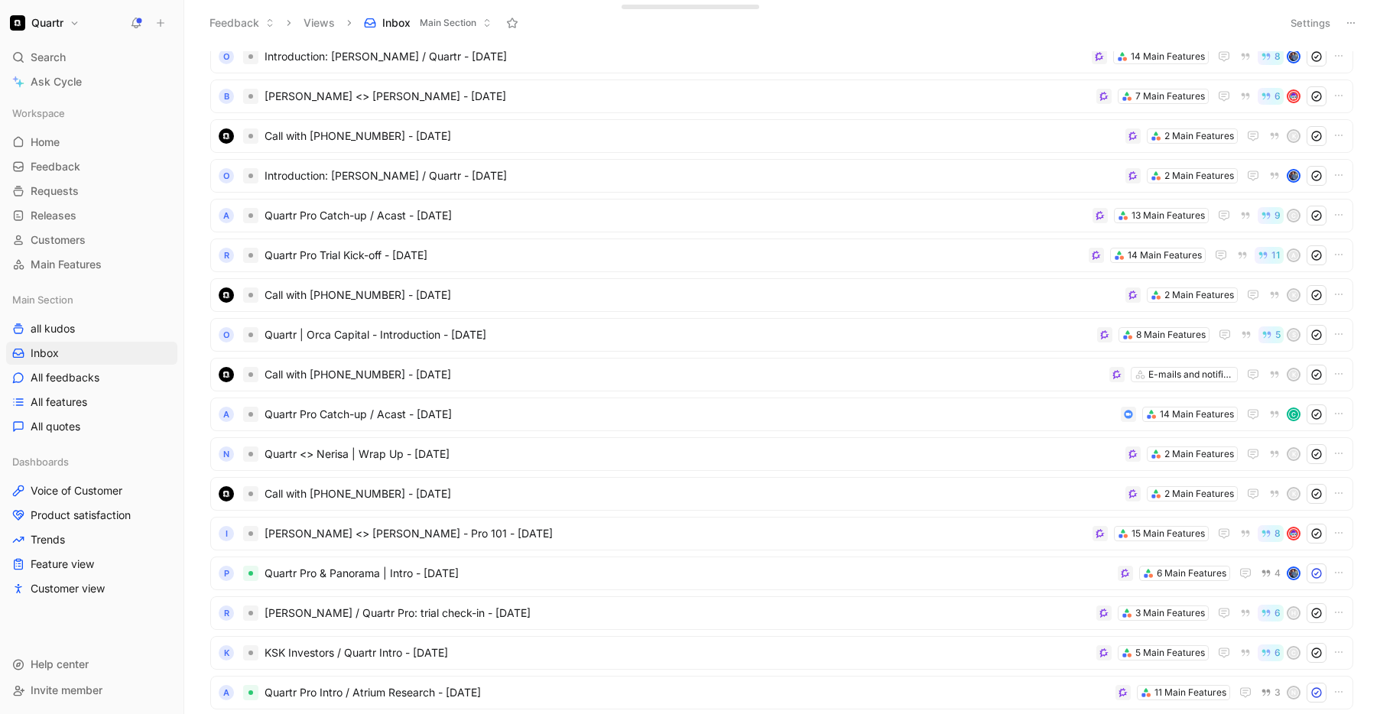
scroll to position [278, 0]
